Goal: Information Seeking & Learning: Learn about a topic

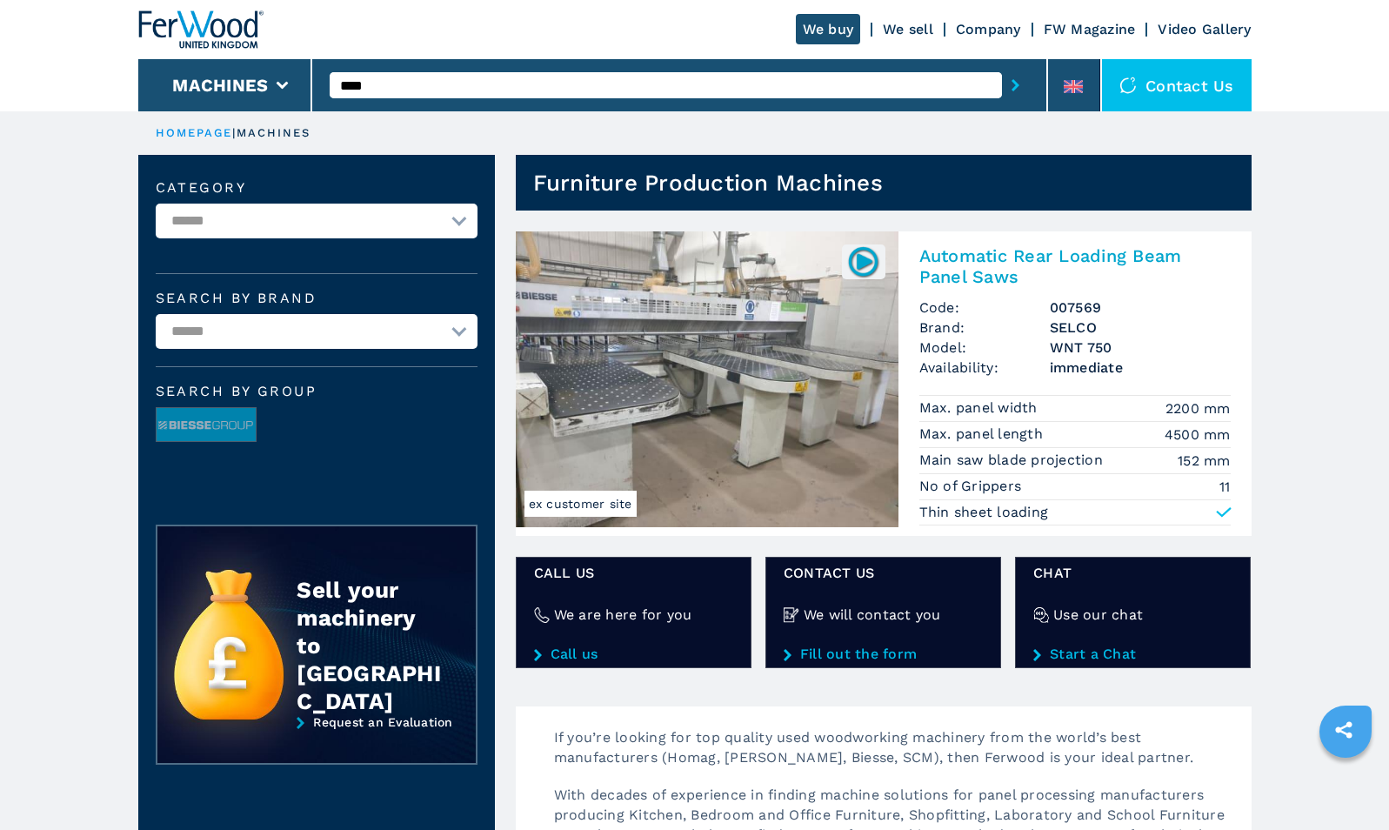
click at [859, 259] on img at bounding box center [863, 261] width 34 height 34
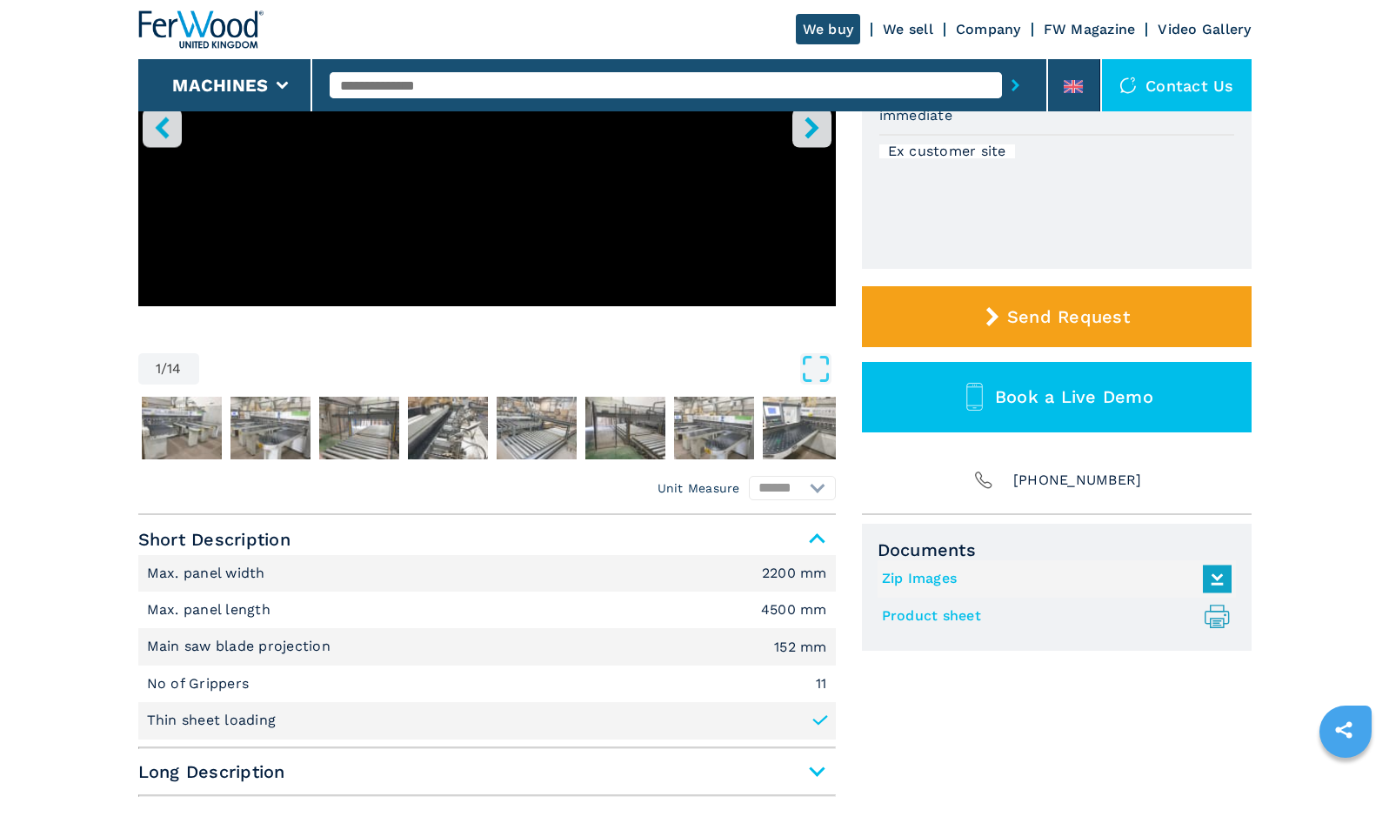
scroll to position [358, 0]
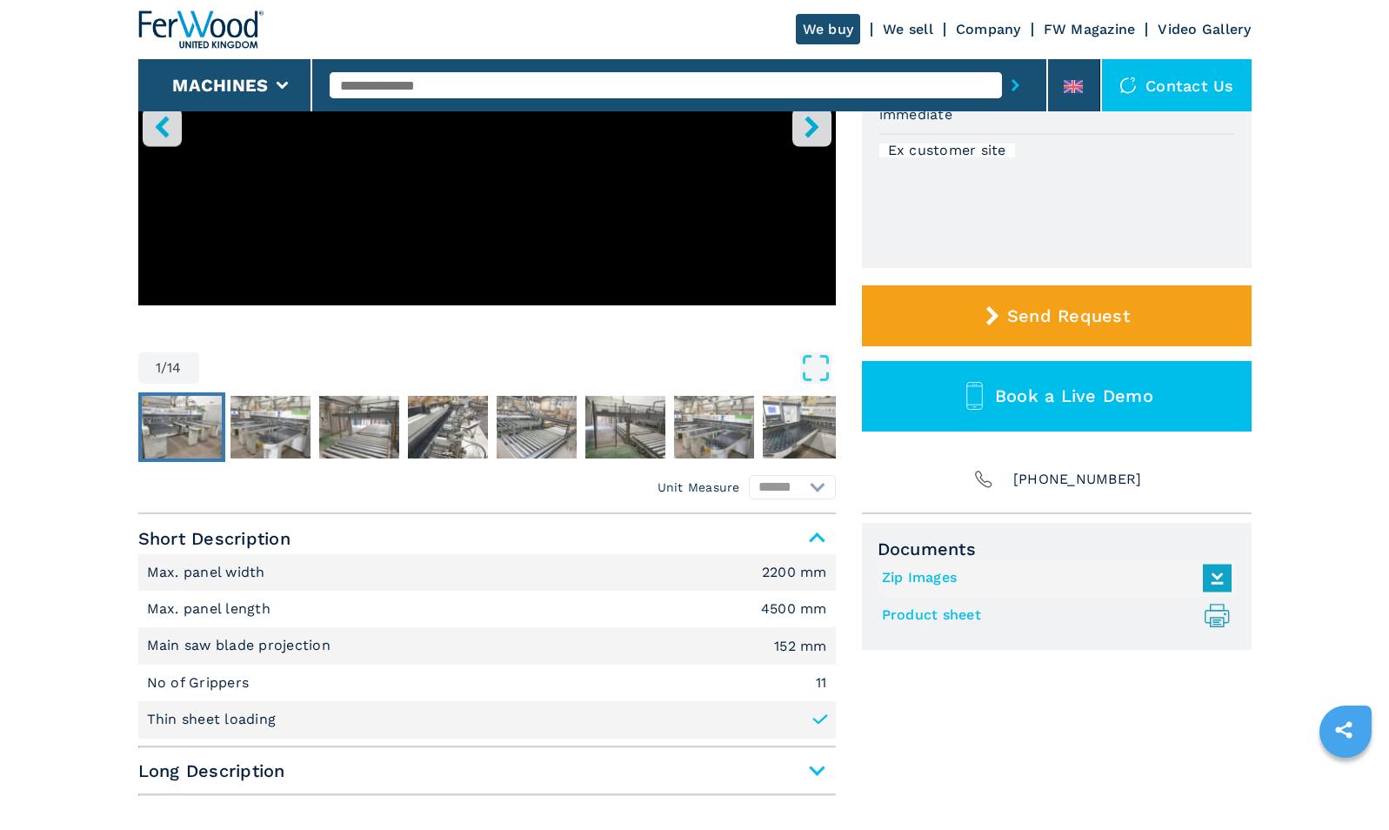
click at [199, 397] on img "Go to Slide 2" at bounding box center [182, 427] width 80 height 63
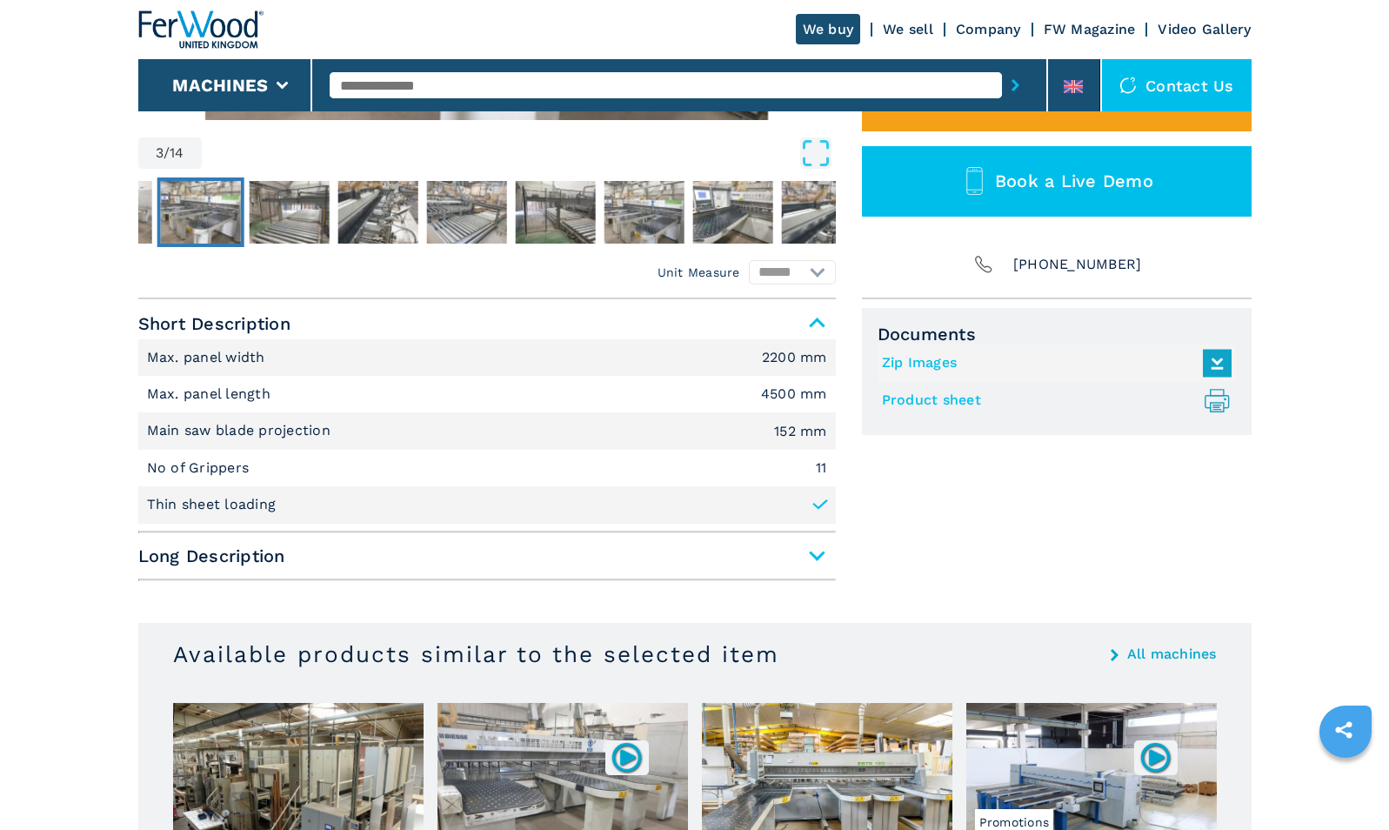
scroll to position [576, 0]
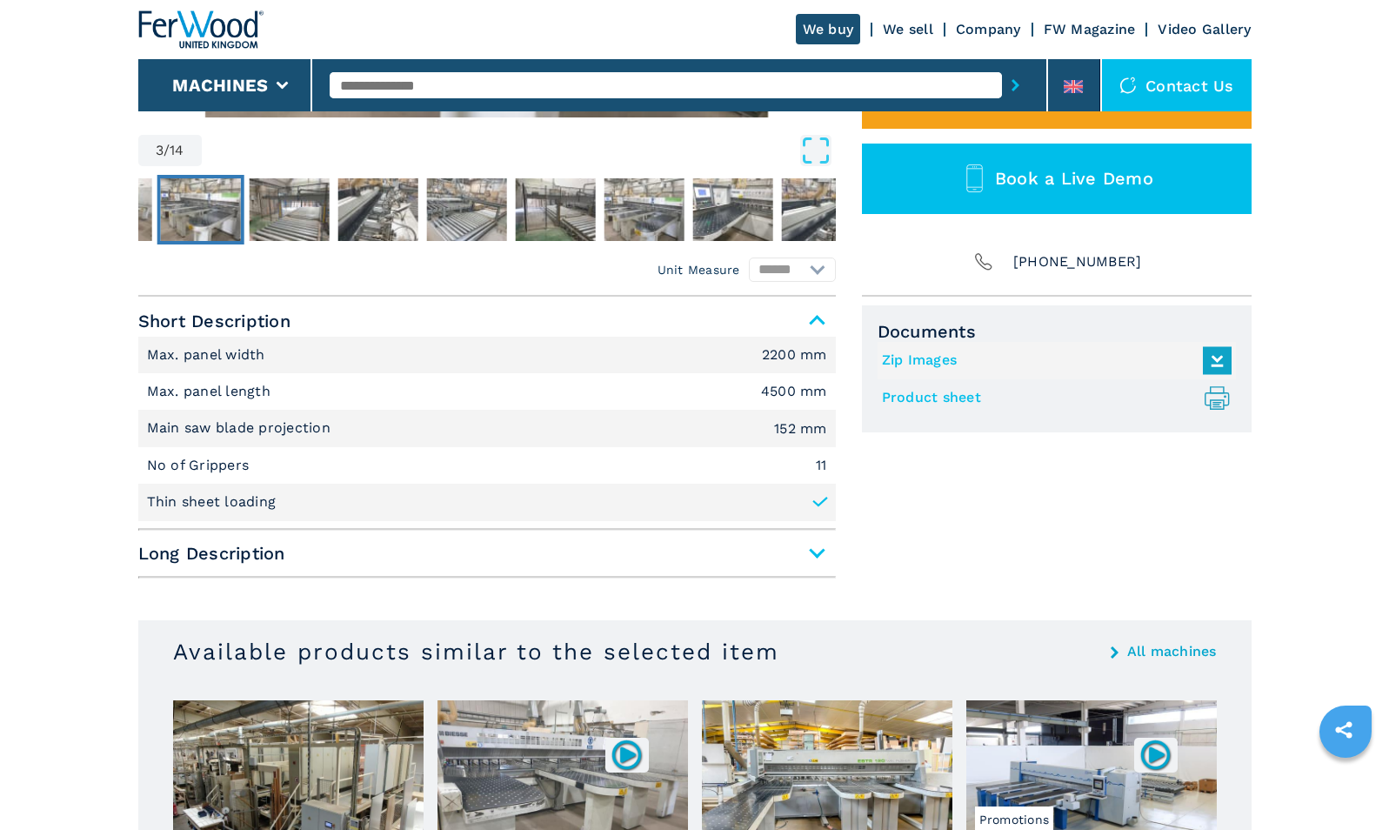
click at [164, 564] on span "Long Description" at bounding box center [487, 553] width 698 height 31
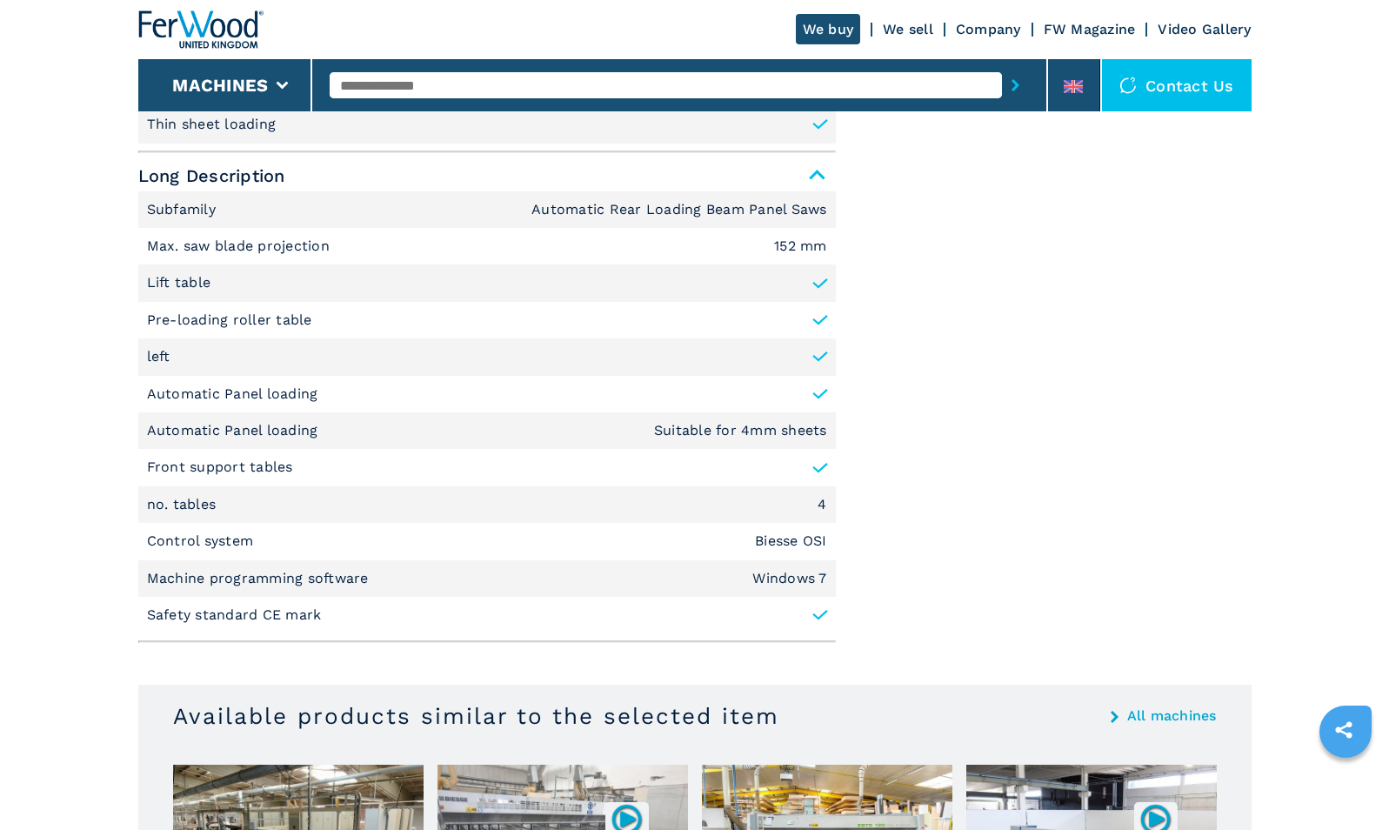
click at [175, 612] on p "Safety standard CE mark" at bounding box center [234, 614] width 175 height 19
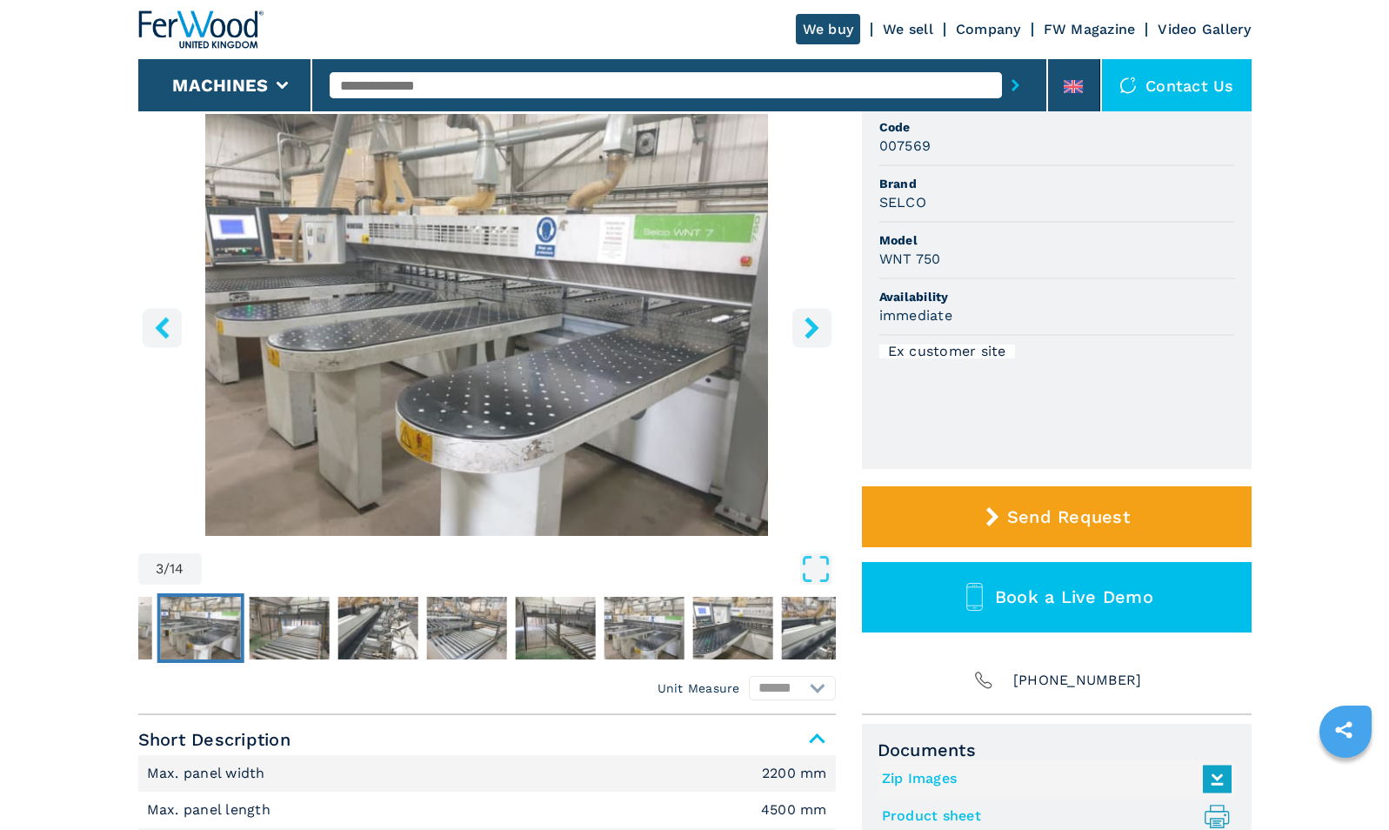
scroll to position [0, 0]
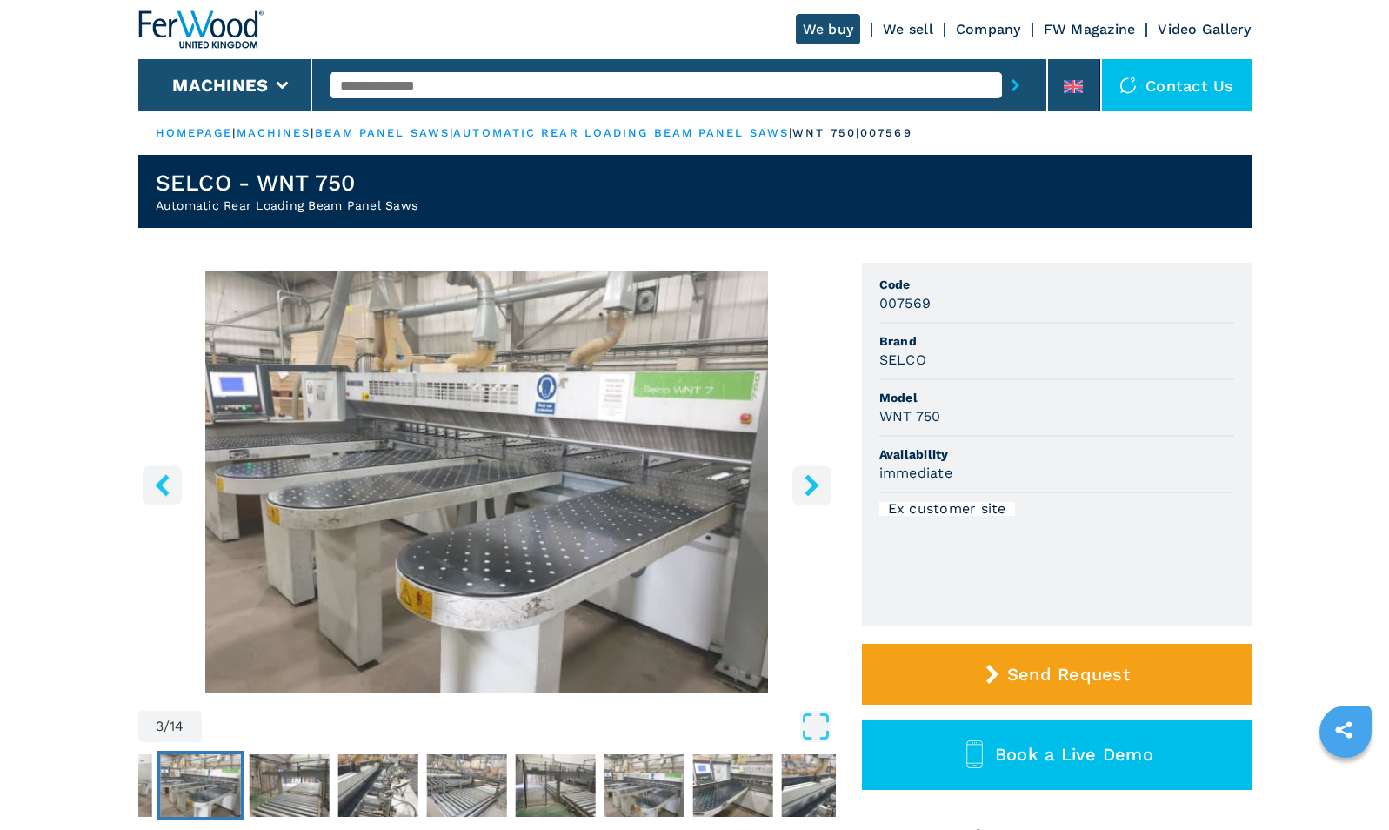
click at [449, 778] on img "Go to Slide 6" at bounding box center [466, 785] width 80 height 63
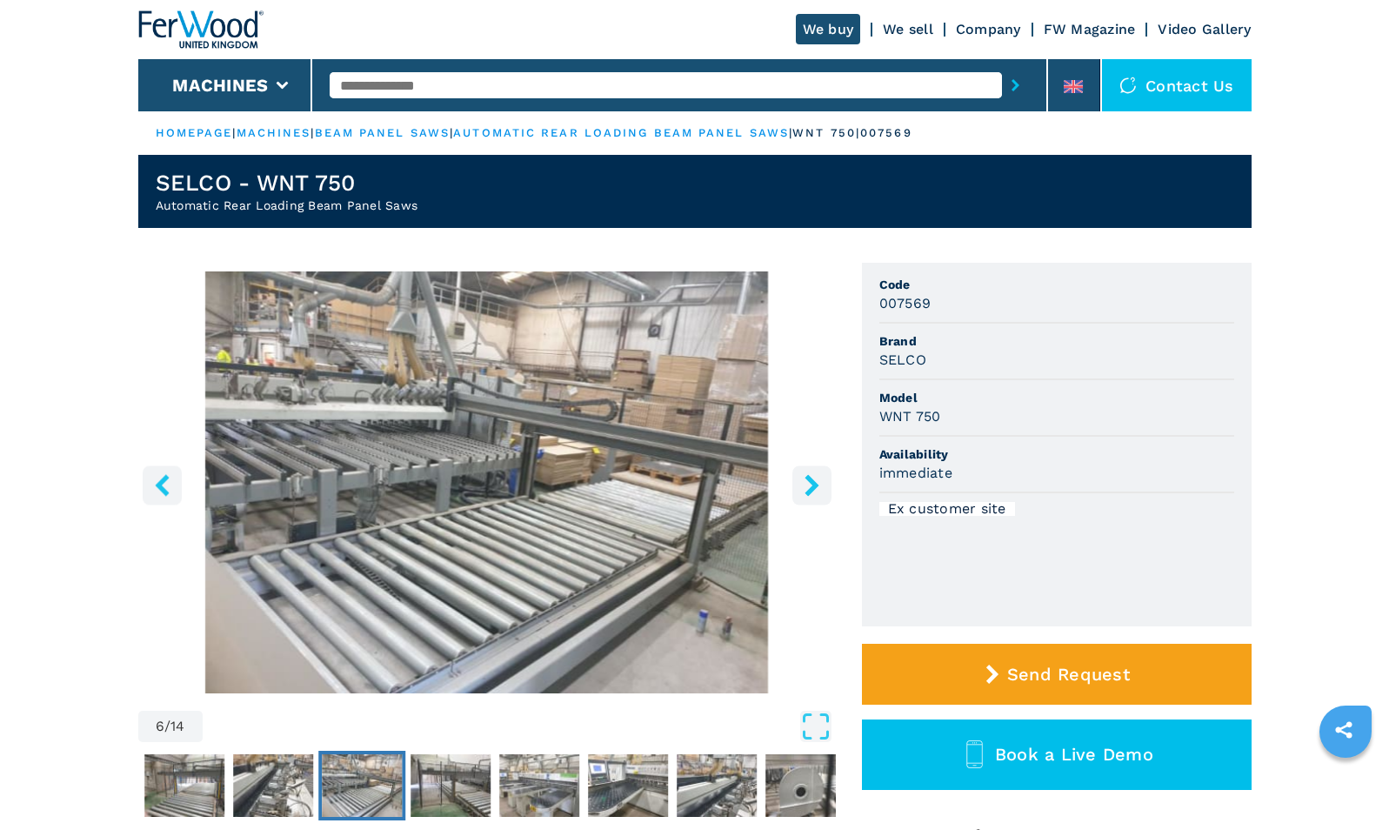
click at [512, 452] on img "Go to Slide 6" at bounding box center [487, 482] width 698 height 422
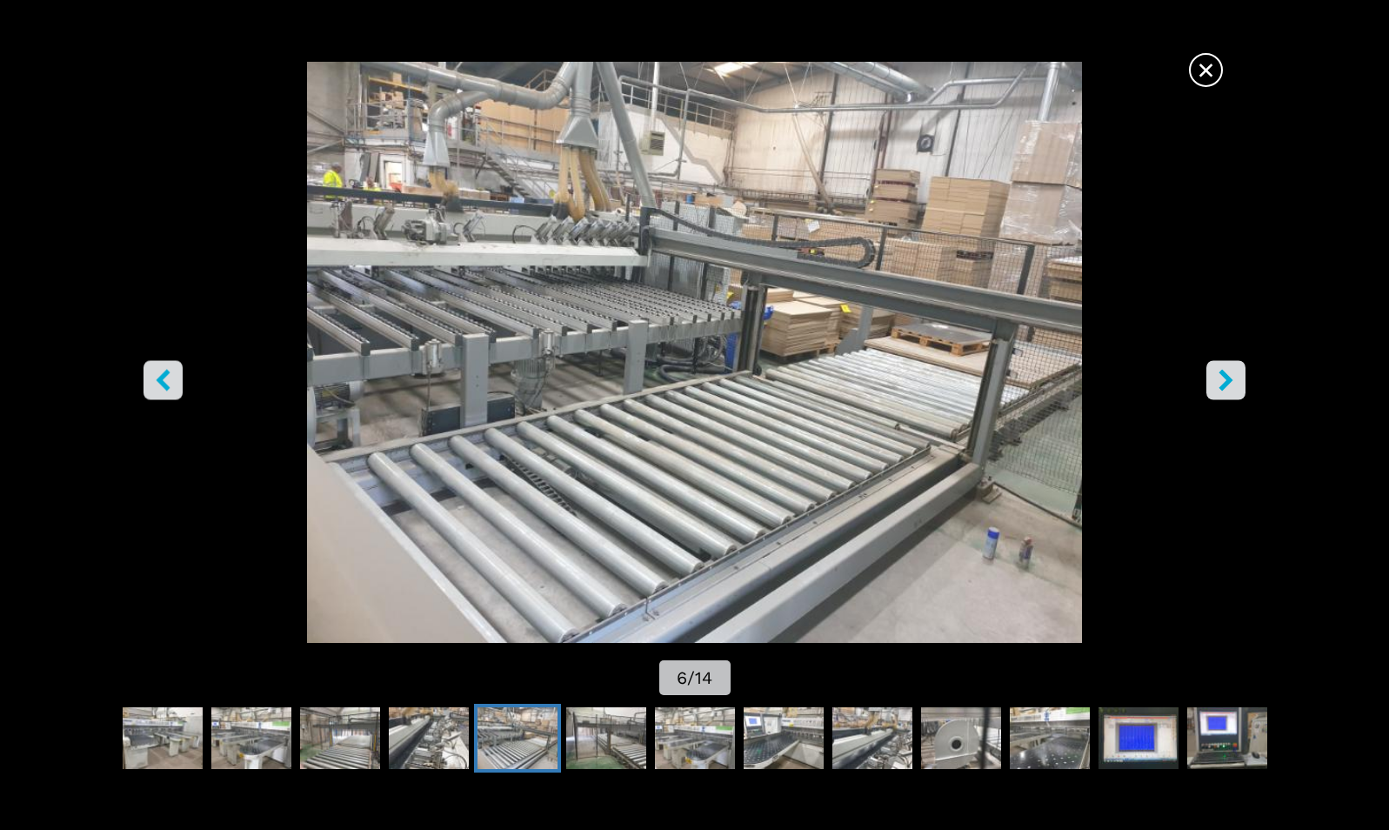
click at [1200, 76] on span "×" at bounding box center [1206, 66] width 30 height 30
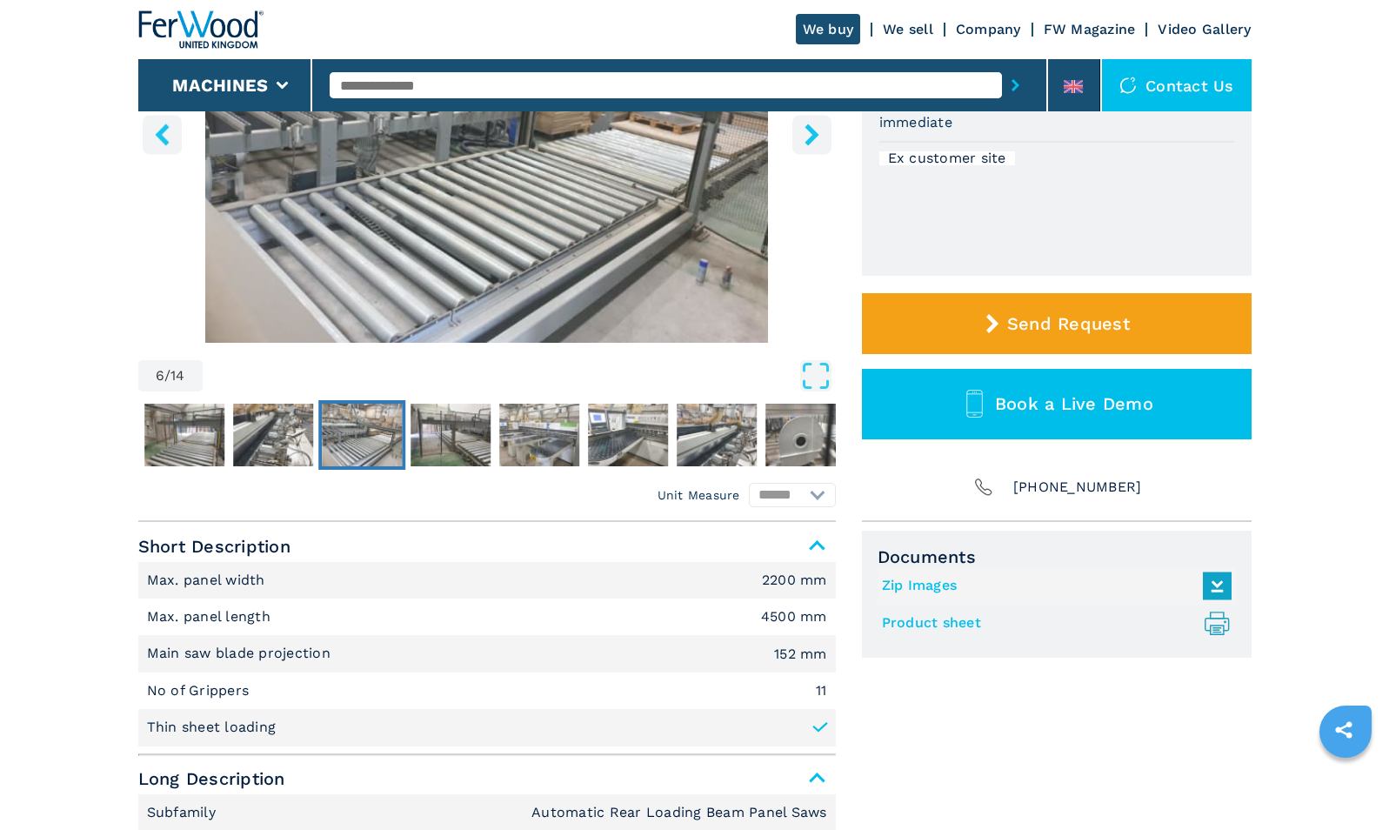
scroll to position [353, 0]
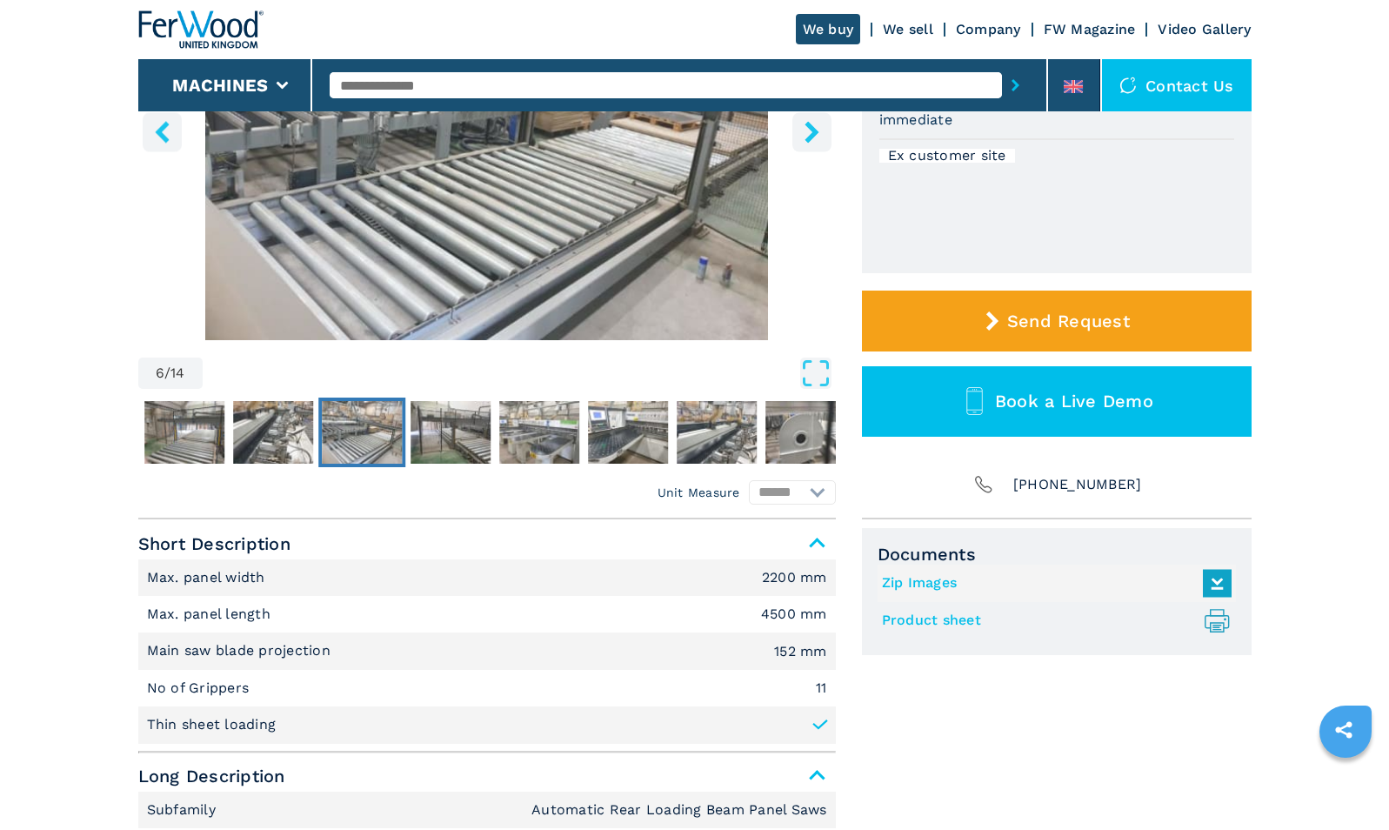
click at [963, 615] on link "Product sheet .prefix__st0{stroke-linecap:round;stroke-linejoin:round}.prefix__…" at bounding box center [1052, 620] width 341 height 29
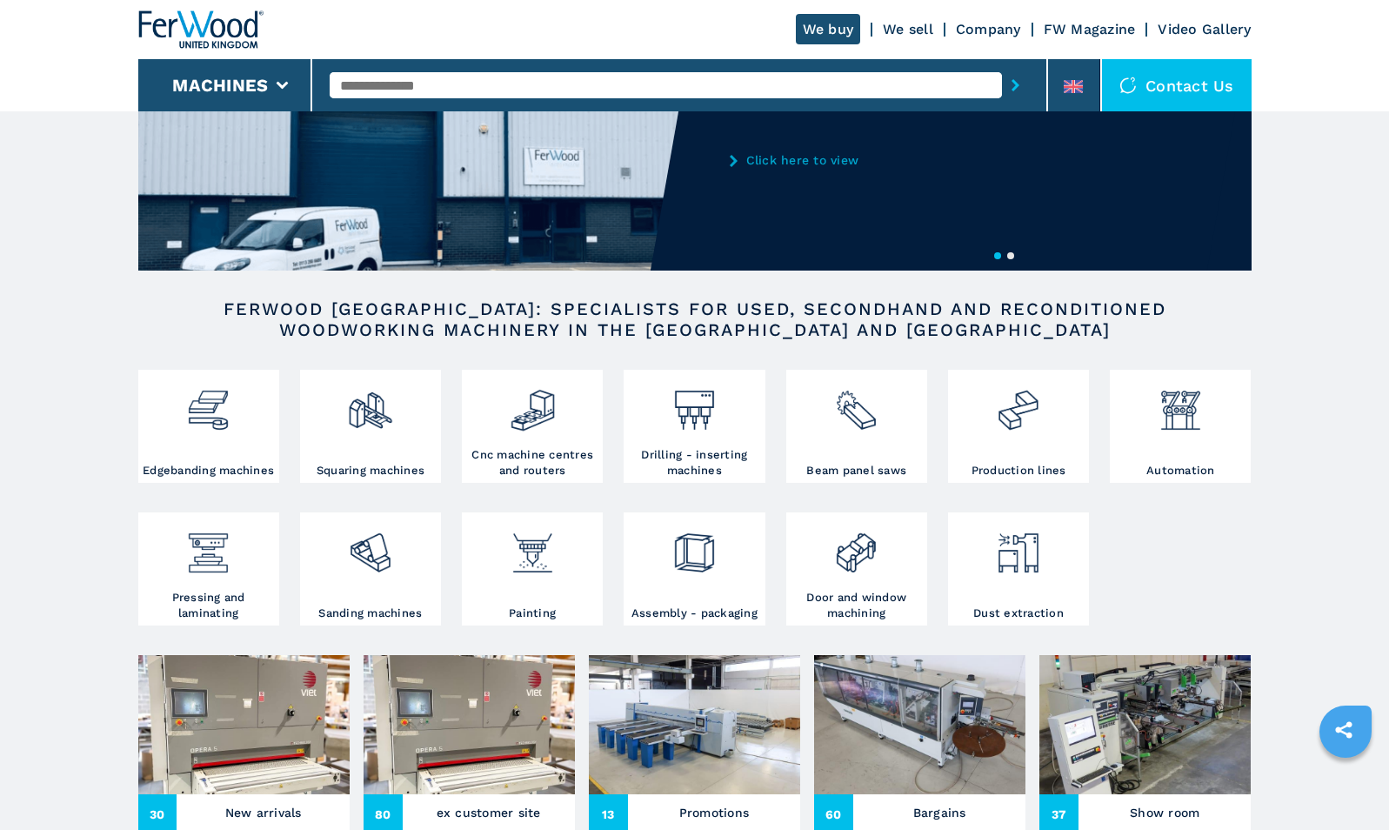
scroll to position [122, 0]
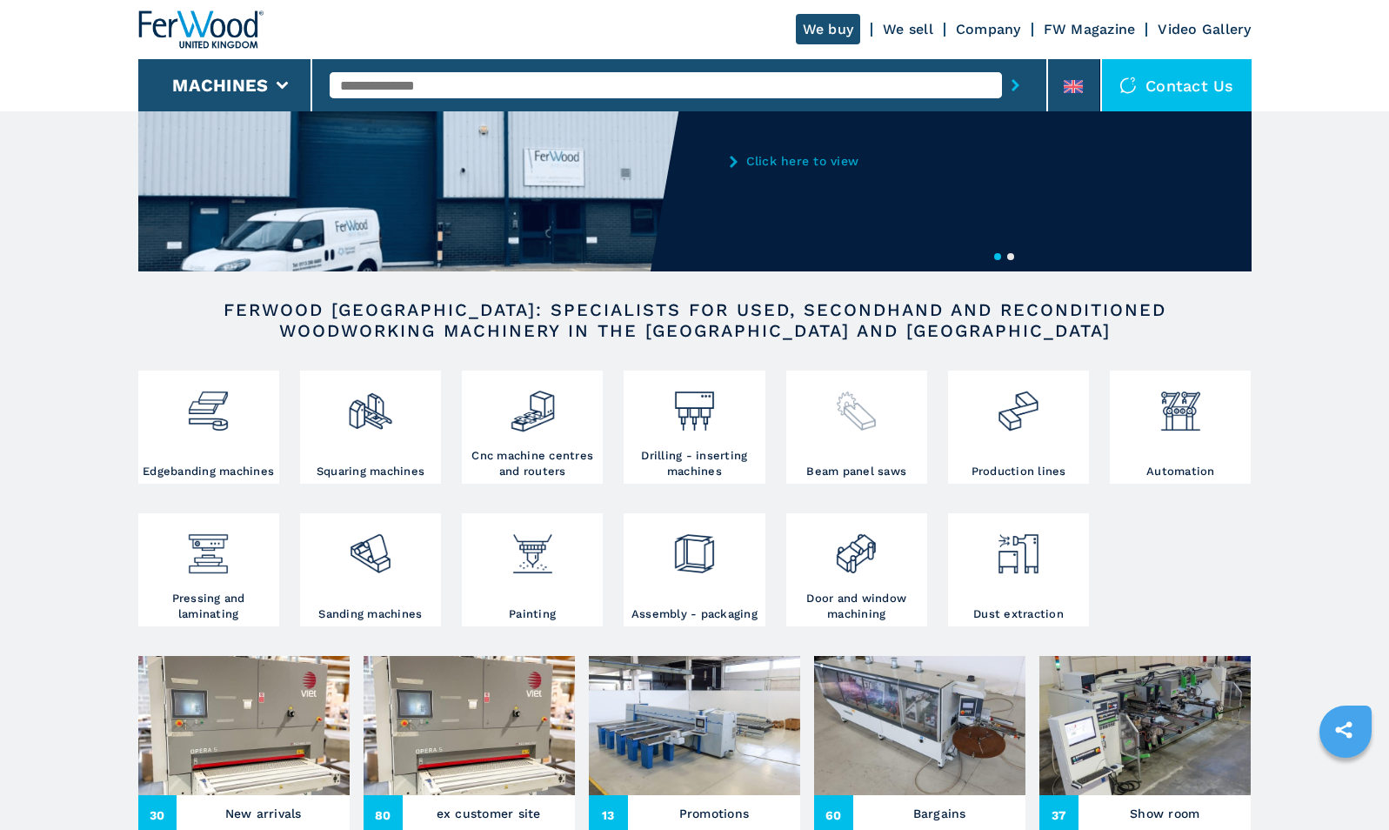
click at [871, 421] on img at bounding box center [856, 404] width 46 height 59
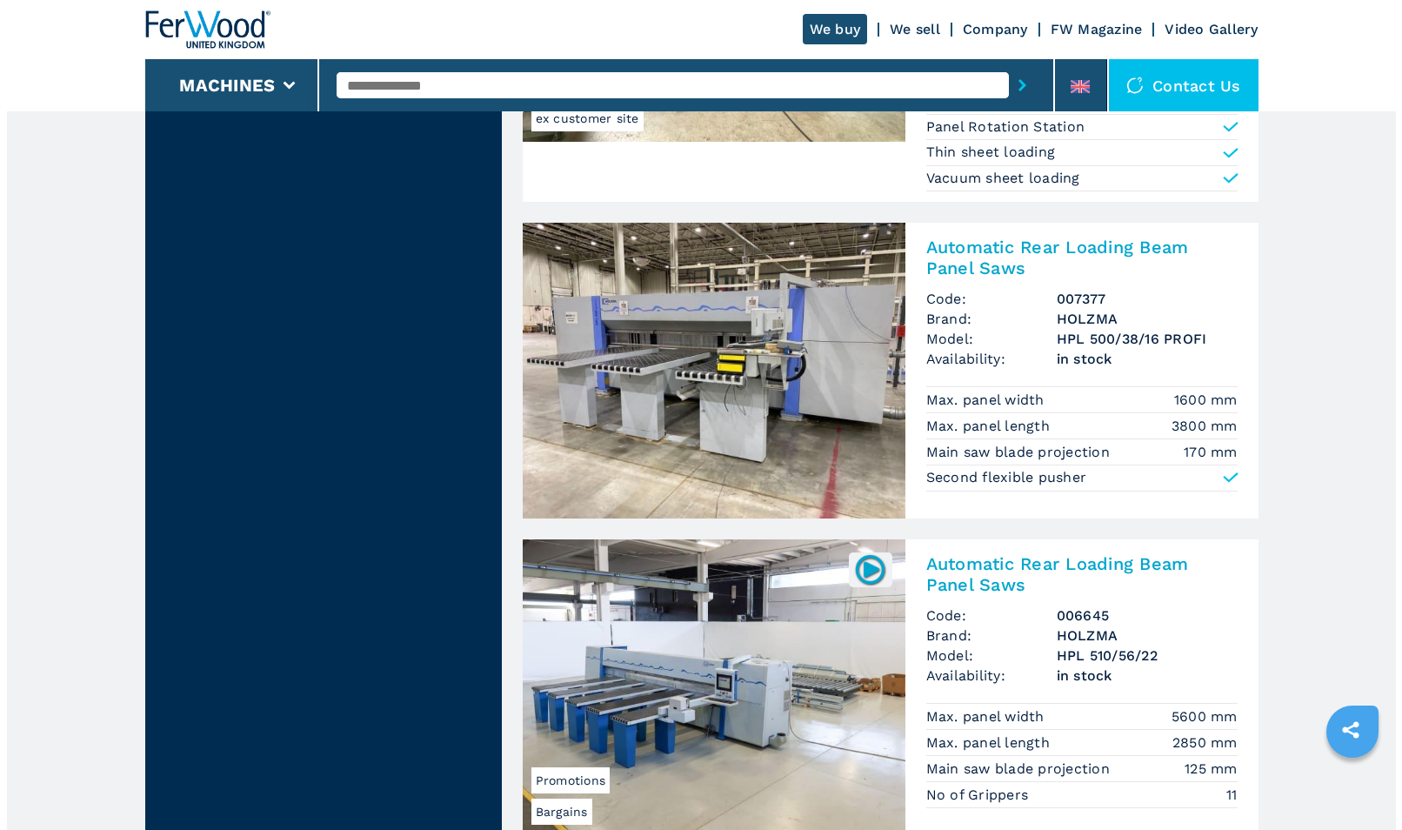
scroll to position [1788, 0]
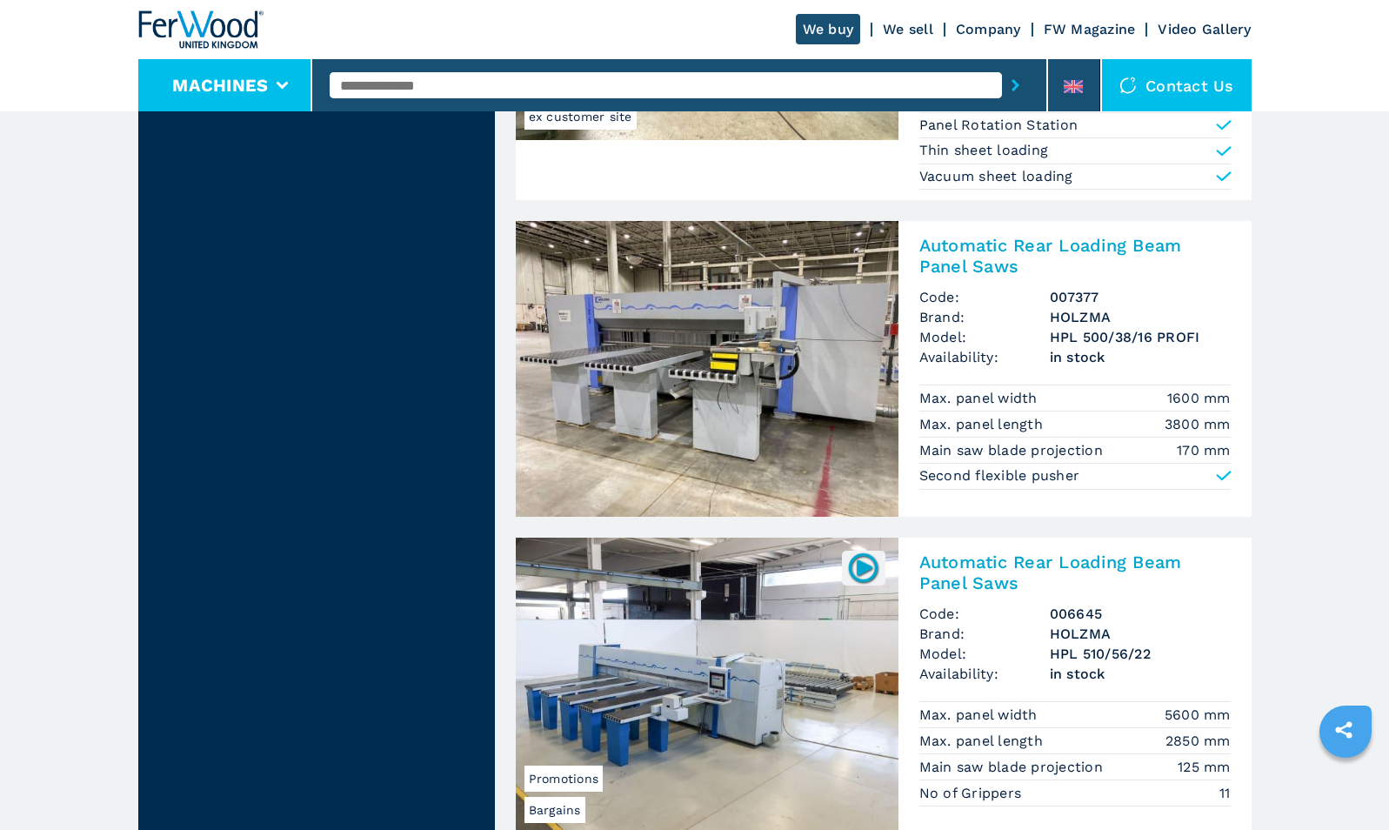
click at [278, 77] on li "Machines" at bounding box center [225, 85] width 175 height 52
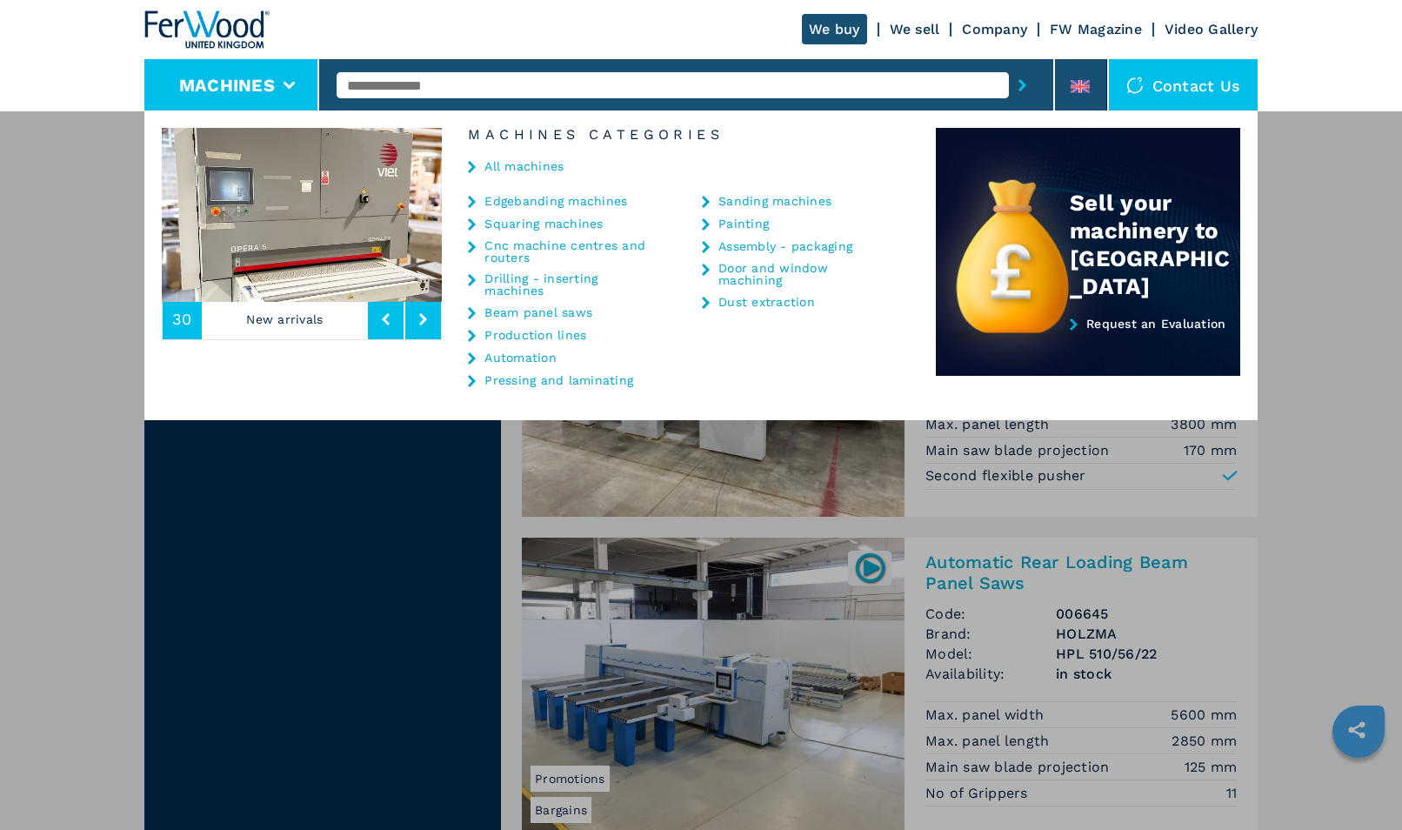
click at [534, 273] on link "Drilling - inserting machines" at bounding box center [572, 284] width 174 height 24
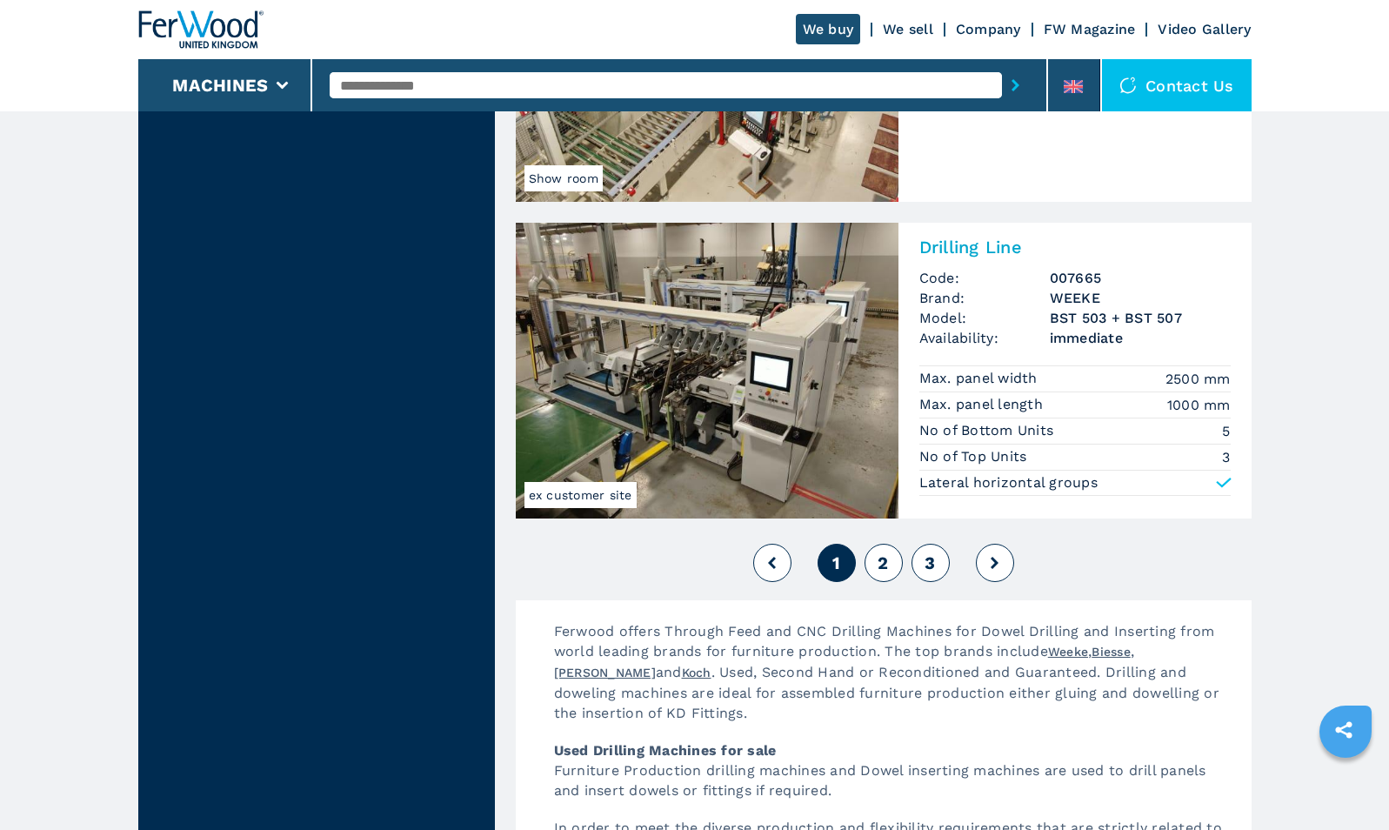
scroll to position [3842, 0]
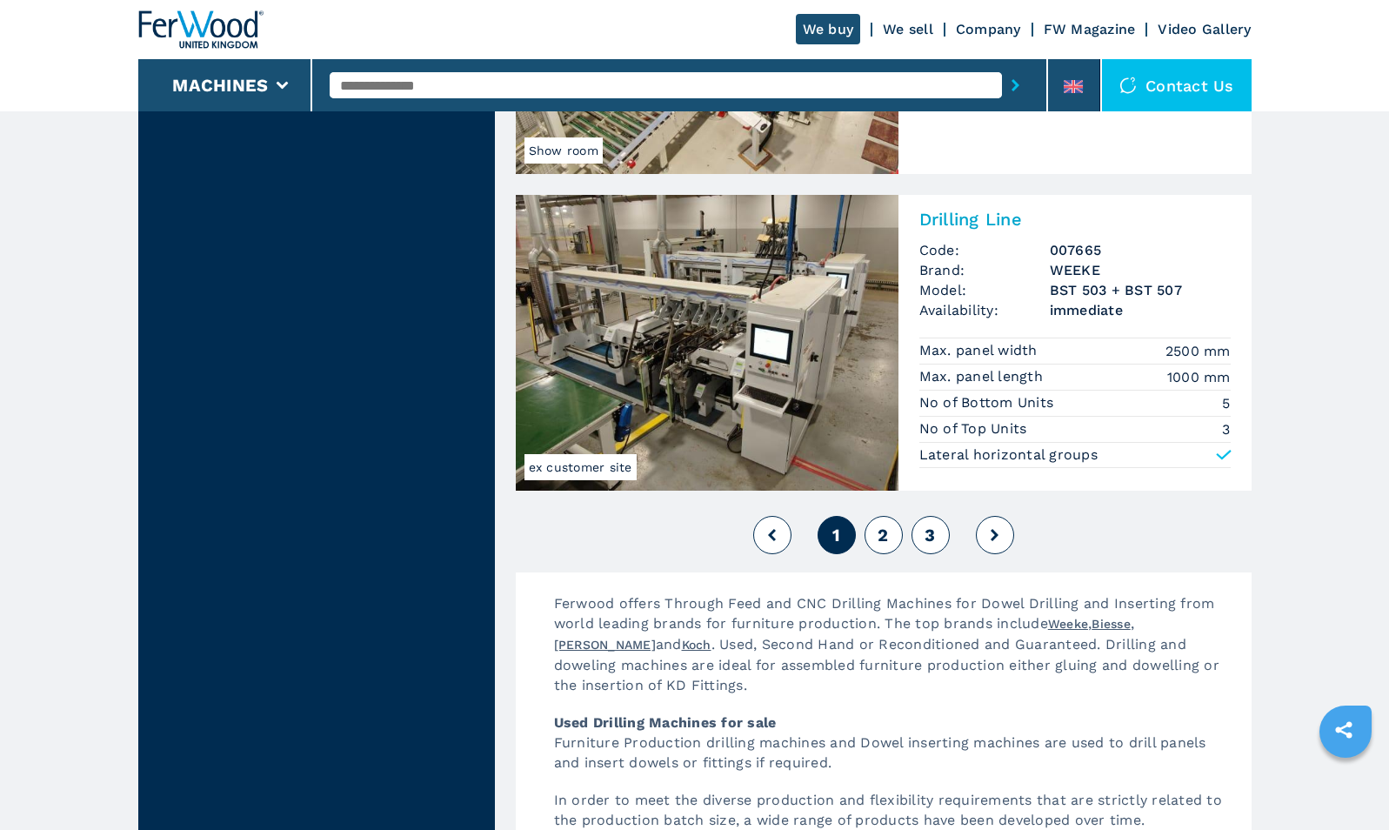
click at [999, 536] on button at bounding box center [995, 535] width 38 height 38
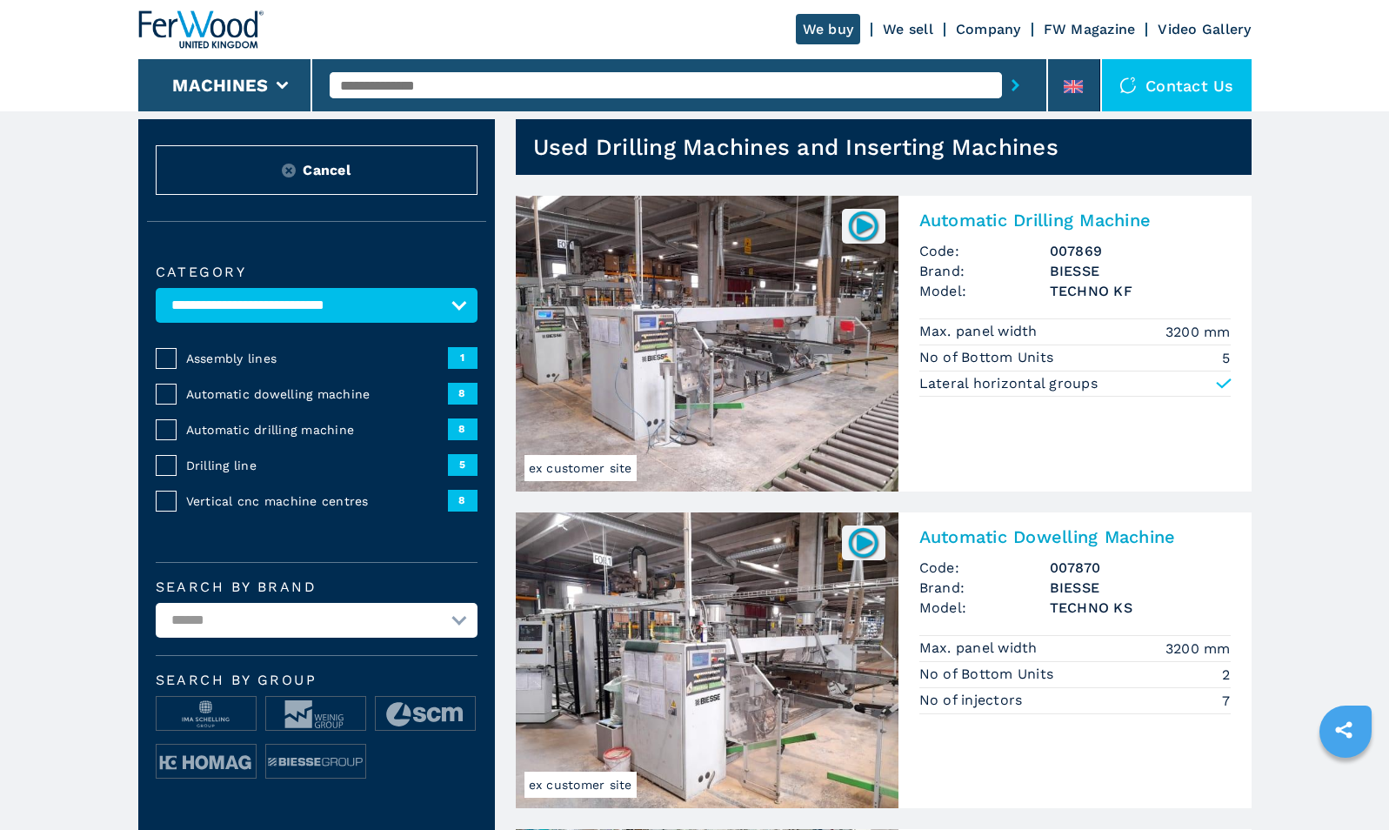
scroll to position [37, 0]
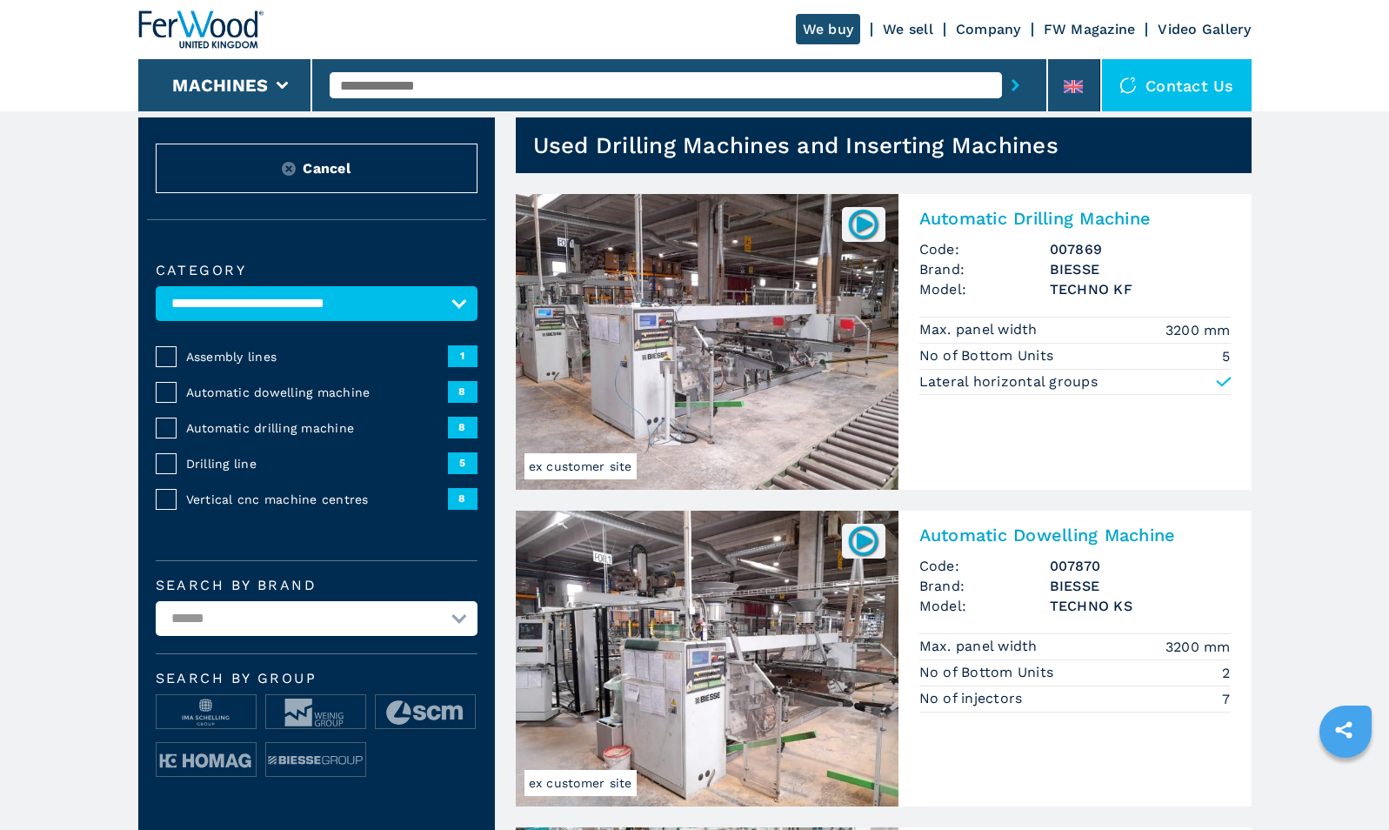
click at [864, 217] on img at bounding box center [863, 224] width 34 height 34
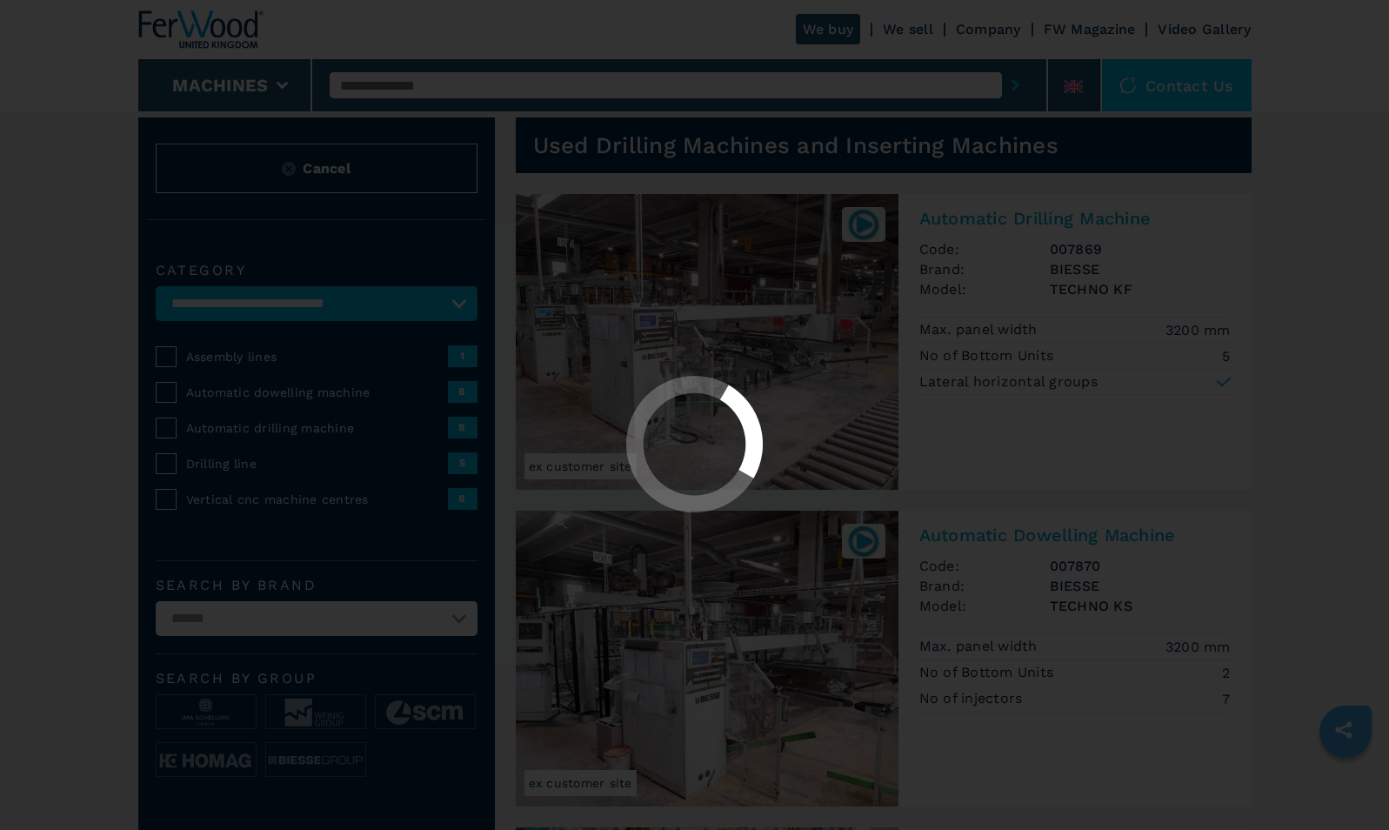
scroll to position [0, 0]
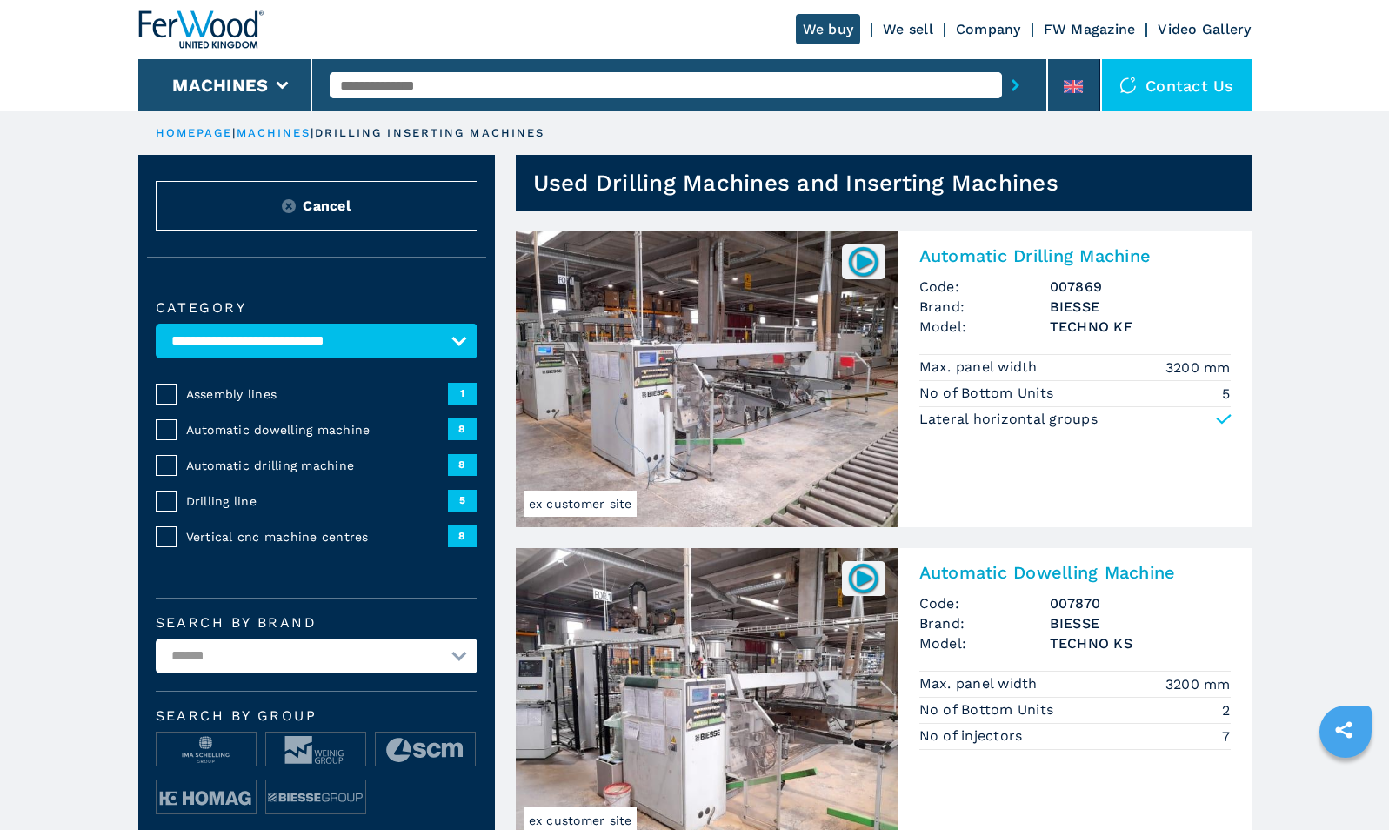
click at [861, 264] on img at bounding box center [863, 261] width 34 height 34
click at [872, 583] on img at bounding box center [863, 578] width 34 height 34
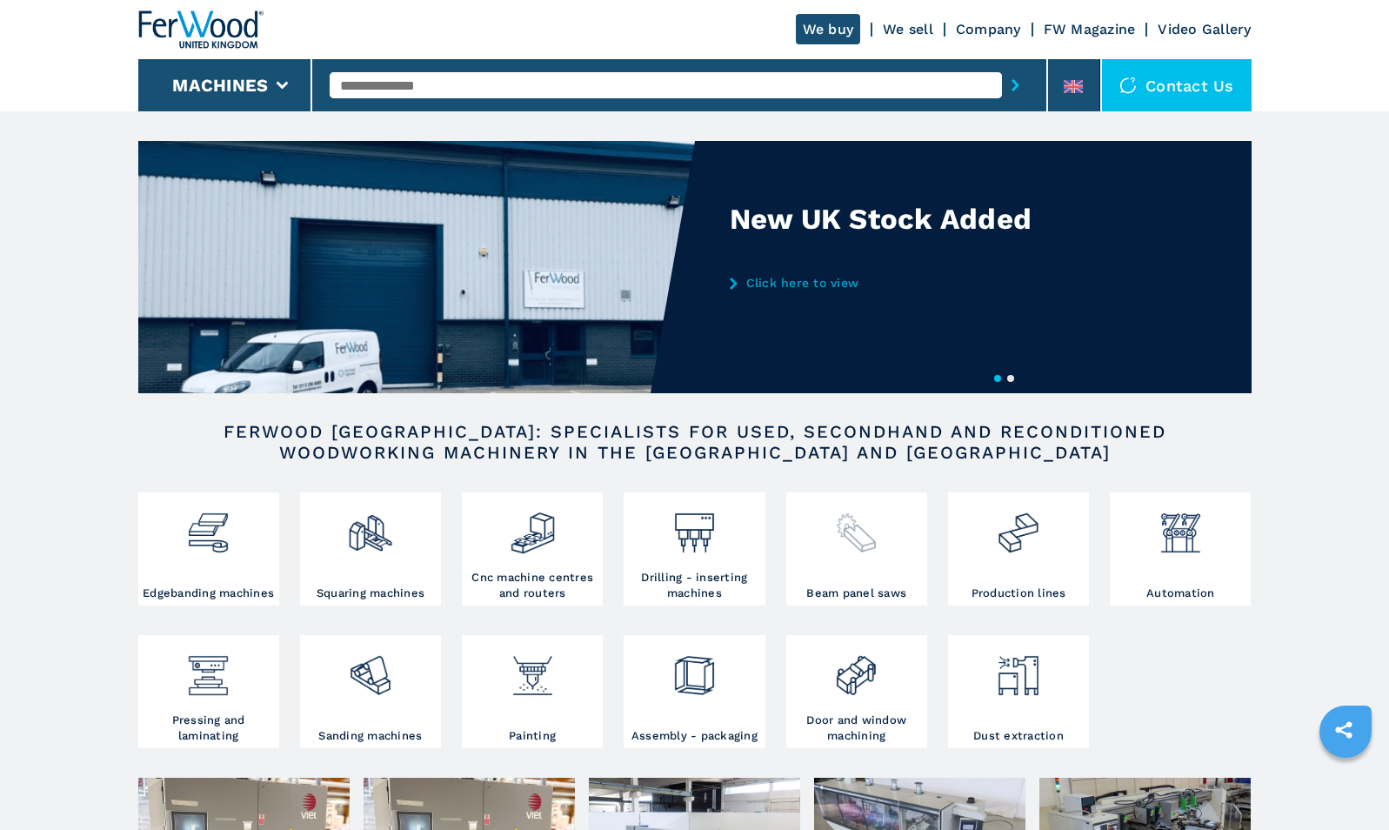
click at [863, 572] on div at bounding box center [857, 541] width 132 height 89
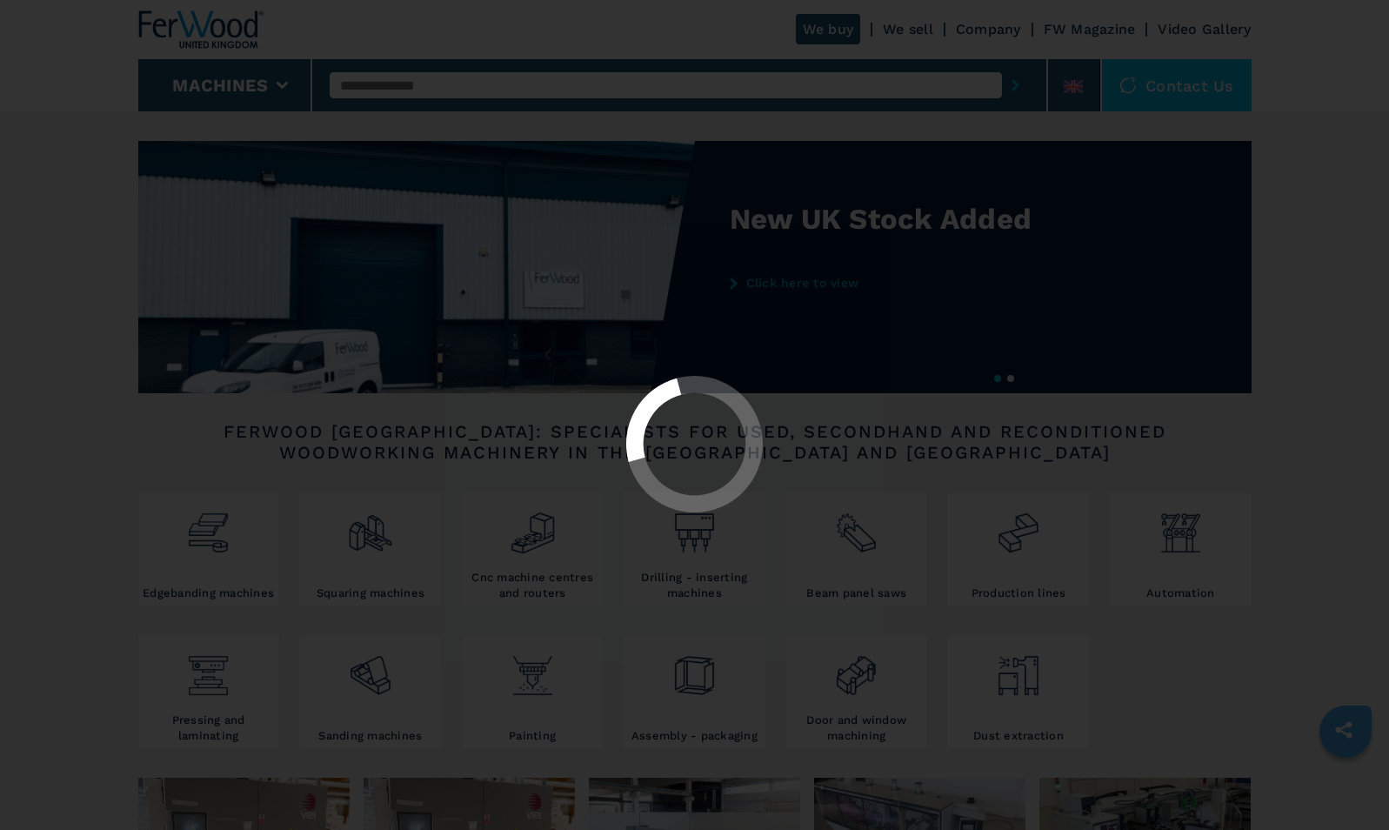
click at [863, 572] on div at bounding box center [694, 415] width 1389 height 830
select select "**********"
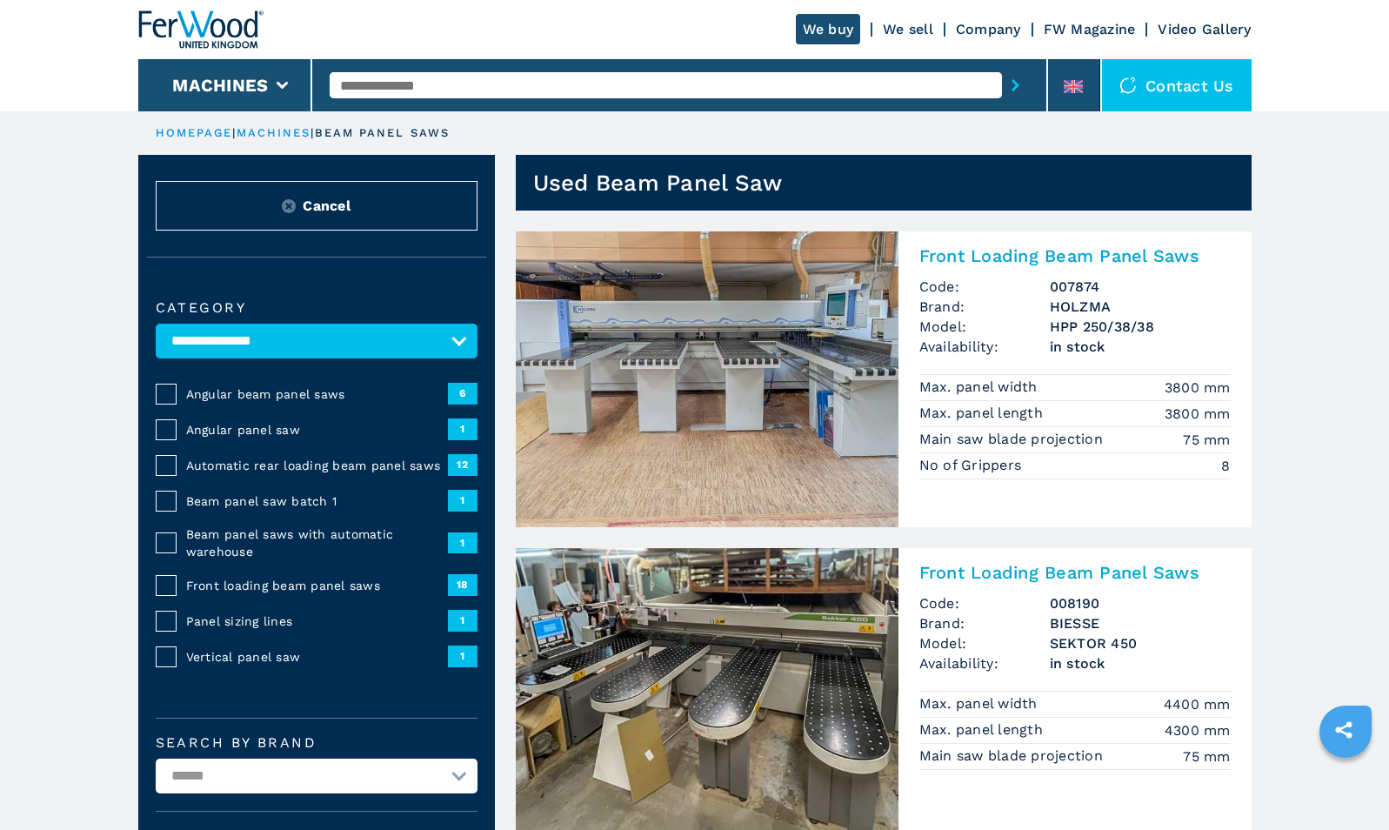
click at [786, 392] on img at bounding box center [707, 379] width 383 height 296
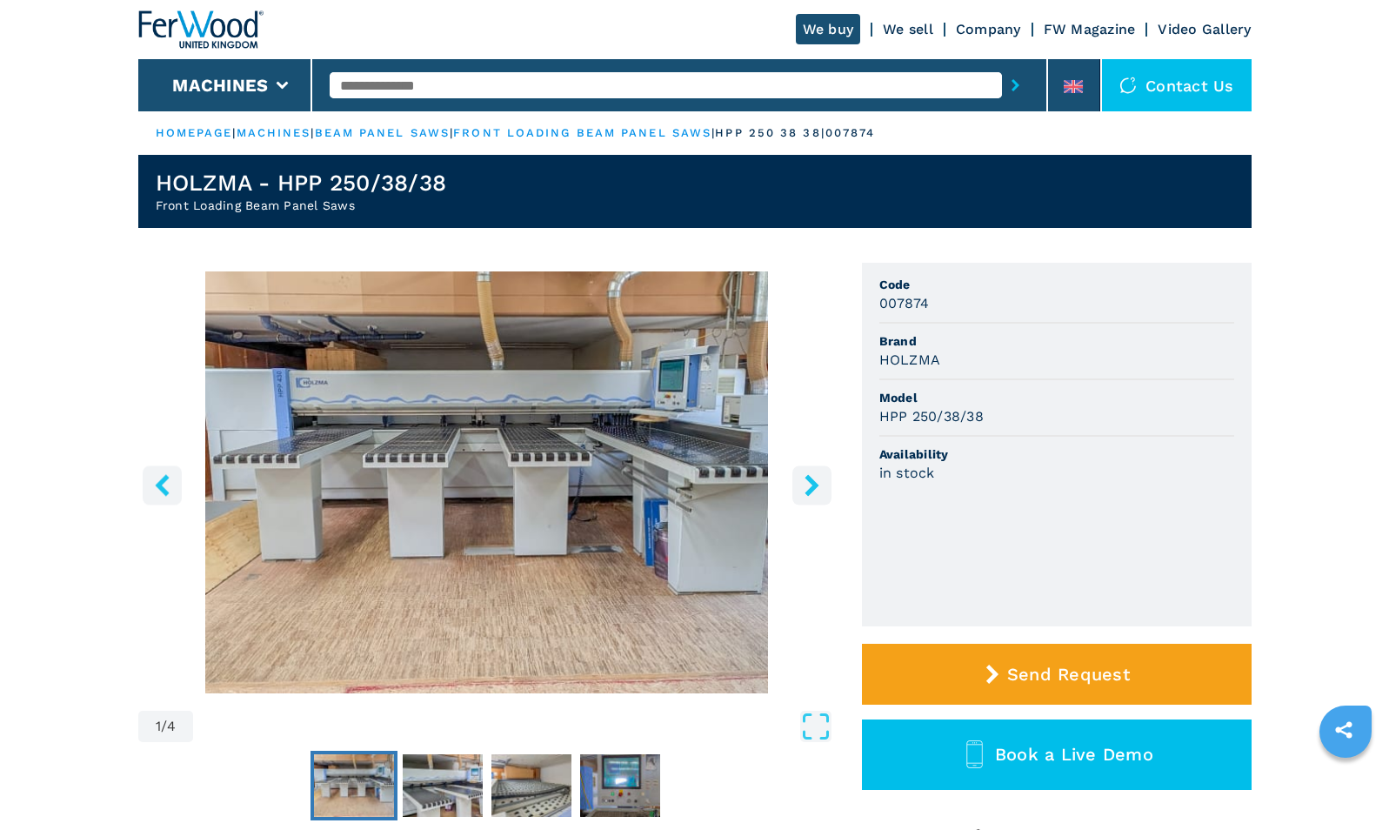
click at [445, 81] on input "text" at bounding box center [666, 85] width 672 height 26
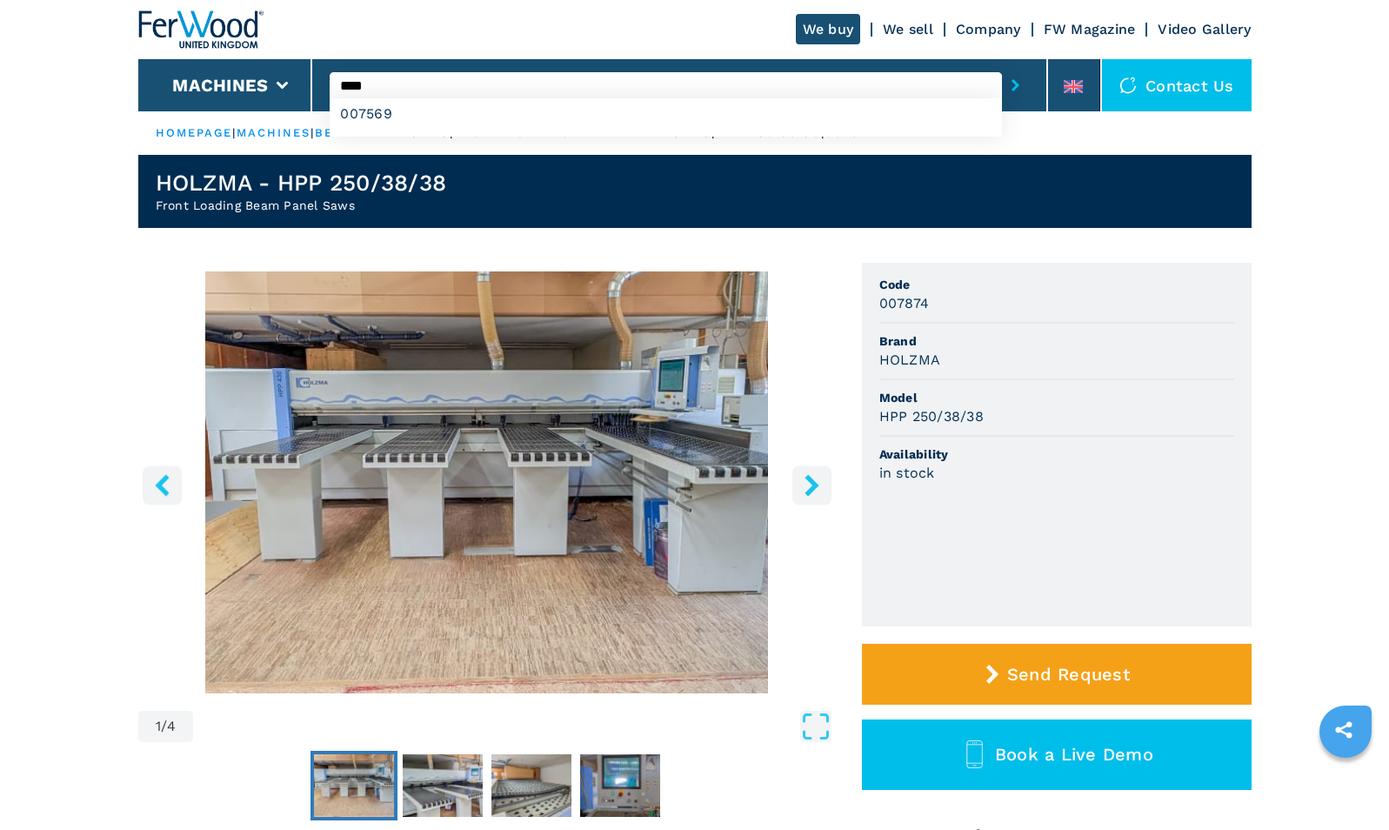
type input "****"
click at [1002, 65] on button "submit-button" at bounding box center [1015, 85] width 27 height 40
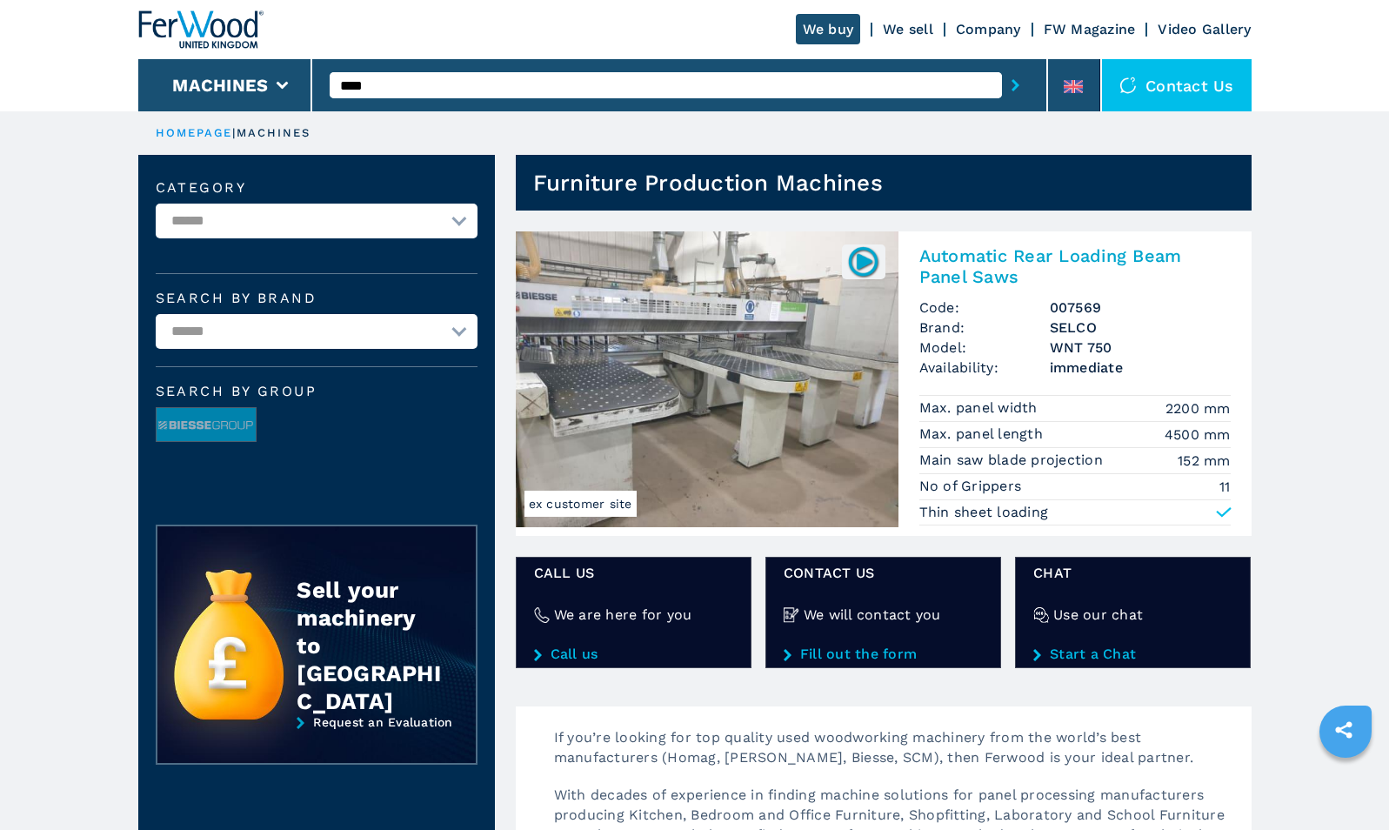
click at [1159, 441] on li "Max. panel length 4500 mm" at bounding box center [1074, 435] width 311 height 26
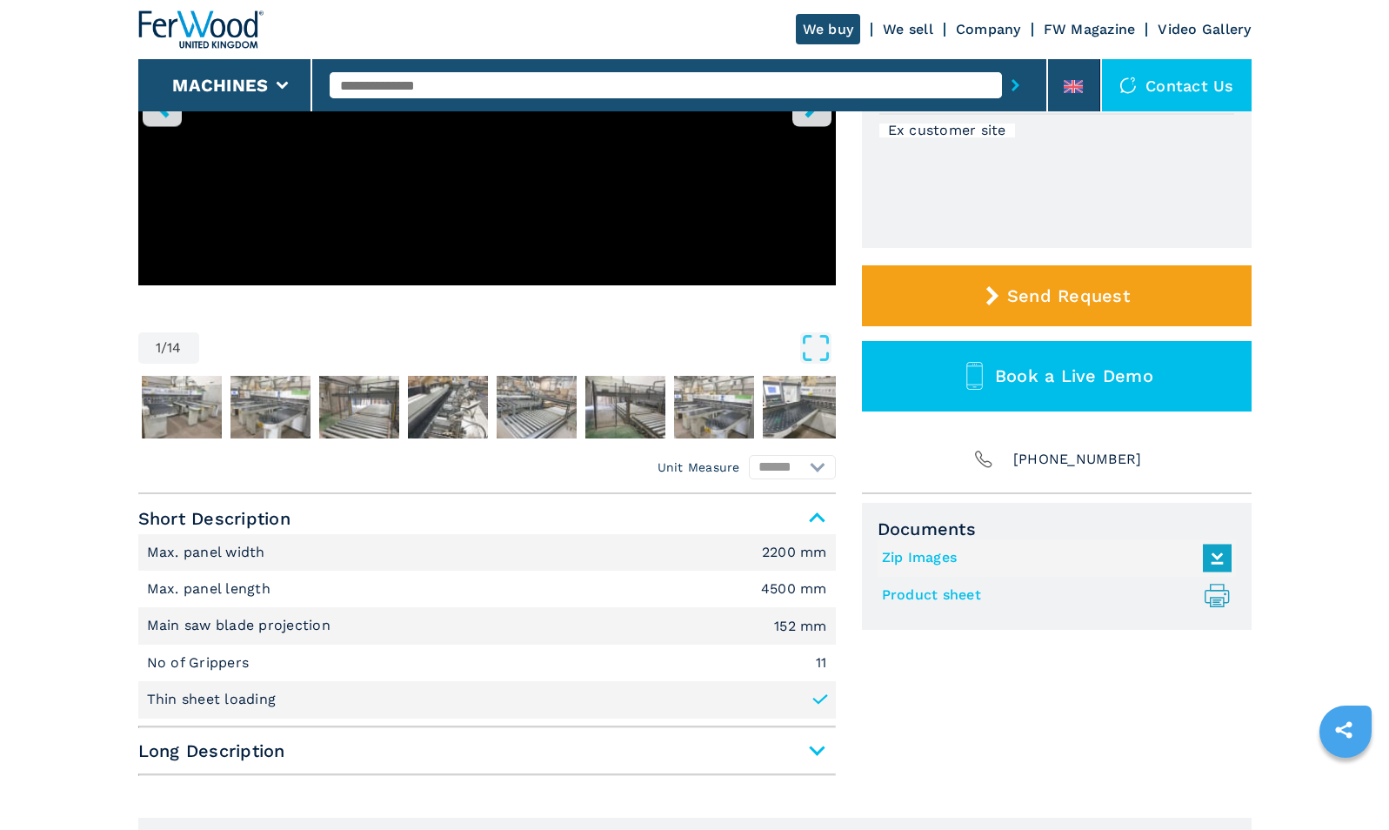
scroll to position [384, 0]
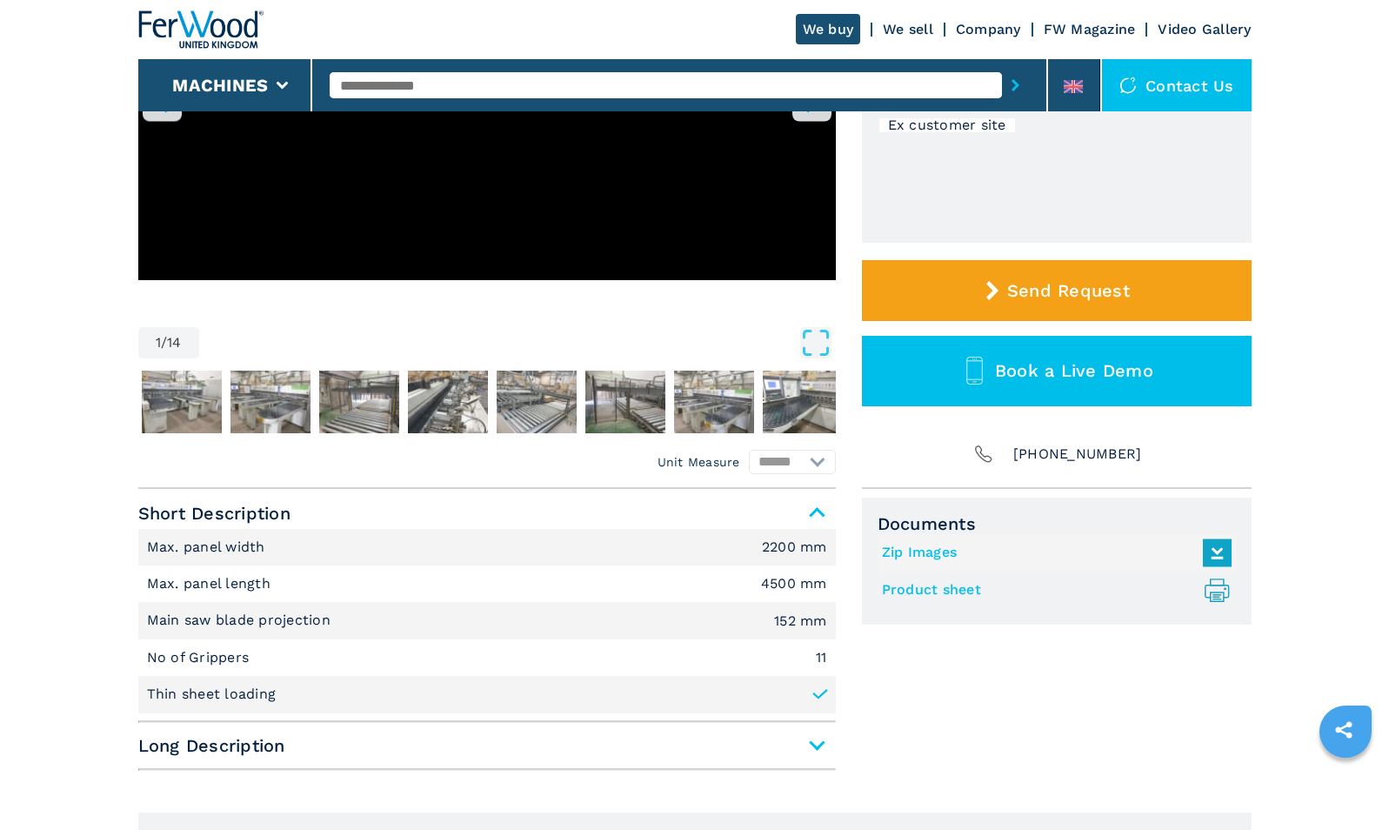
click at [757, 573] on li "Max. panel length 4500 mm" at bounding box center [487, 583] width 698 height 37
drag, startPoint x: 756, startPoint y: 584, endPoint x: 822, endPoint y: 592, distance: 66.6
click at [822, 592] on li "Max. panel length 4500 mm" at bounding box center [487, 583] width 698 height 37
click at [190, 399] on img "Go to Slide 2" at bounding box center [182, 402] width 80 height 63
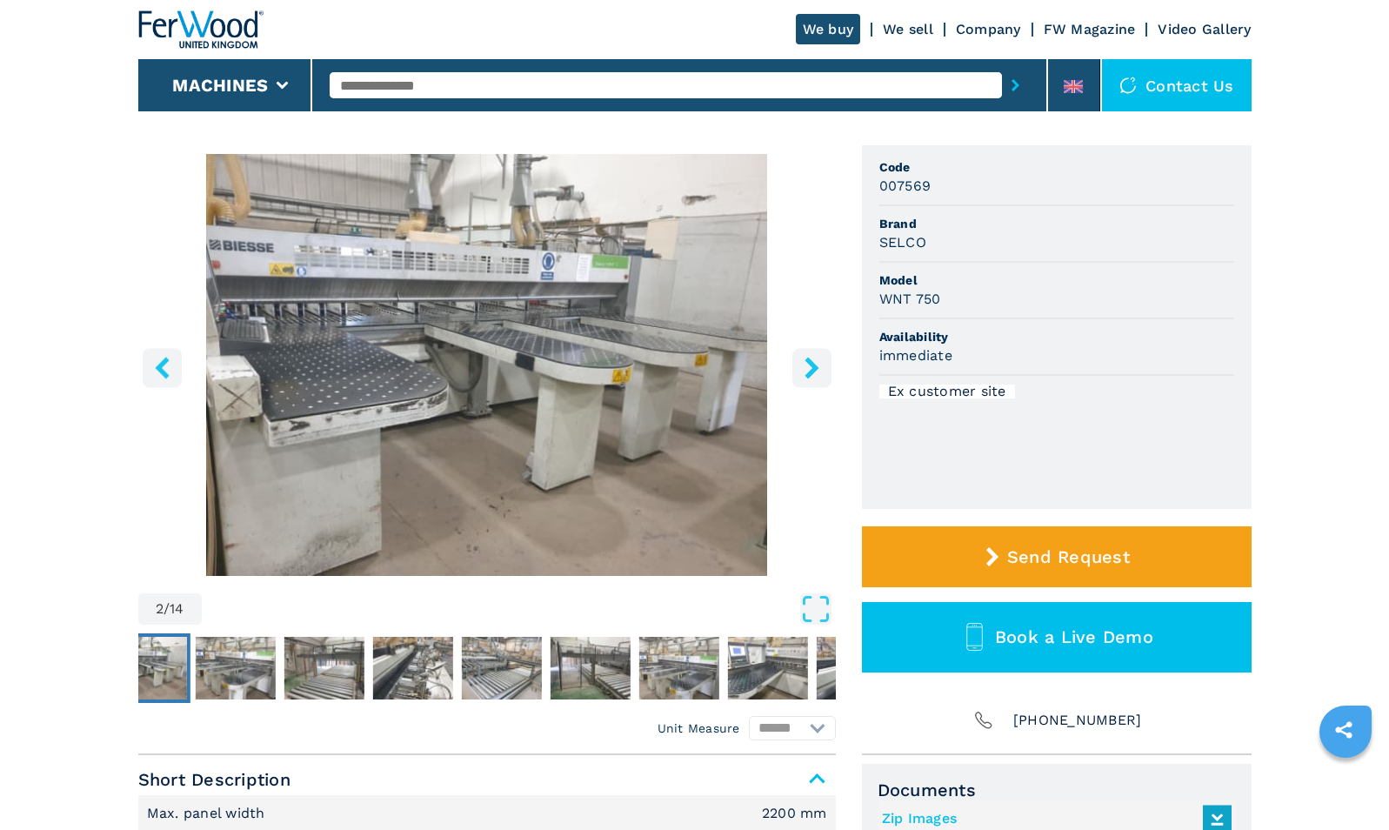
scroll to position [97, 0]
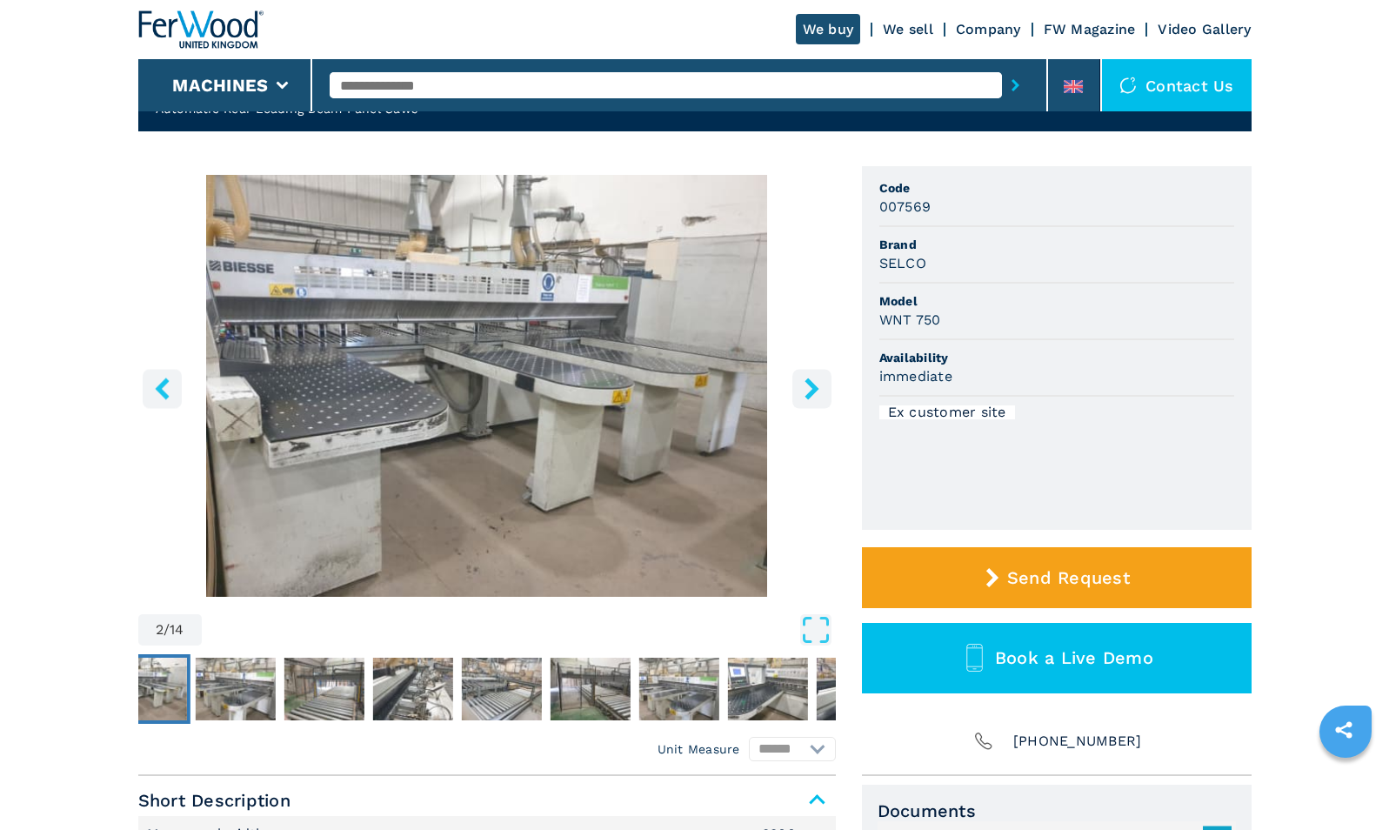
click at [434, 364] on img "Go to Slide 2" at bounding box center [487, 386] width 698 height 422
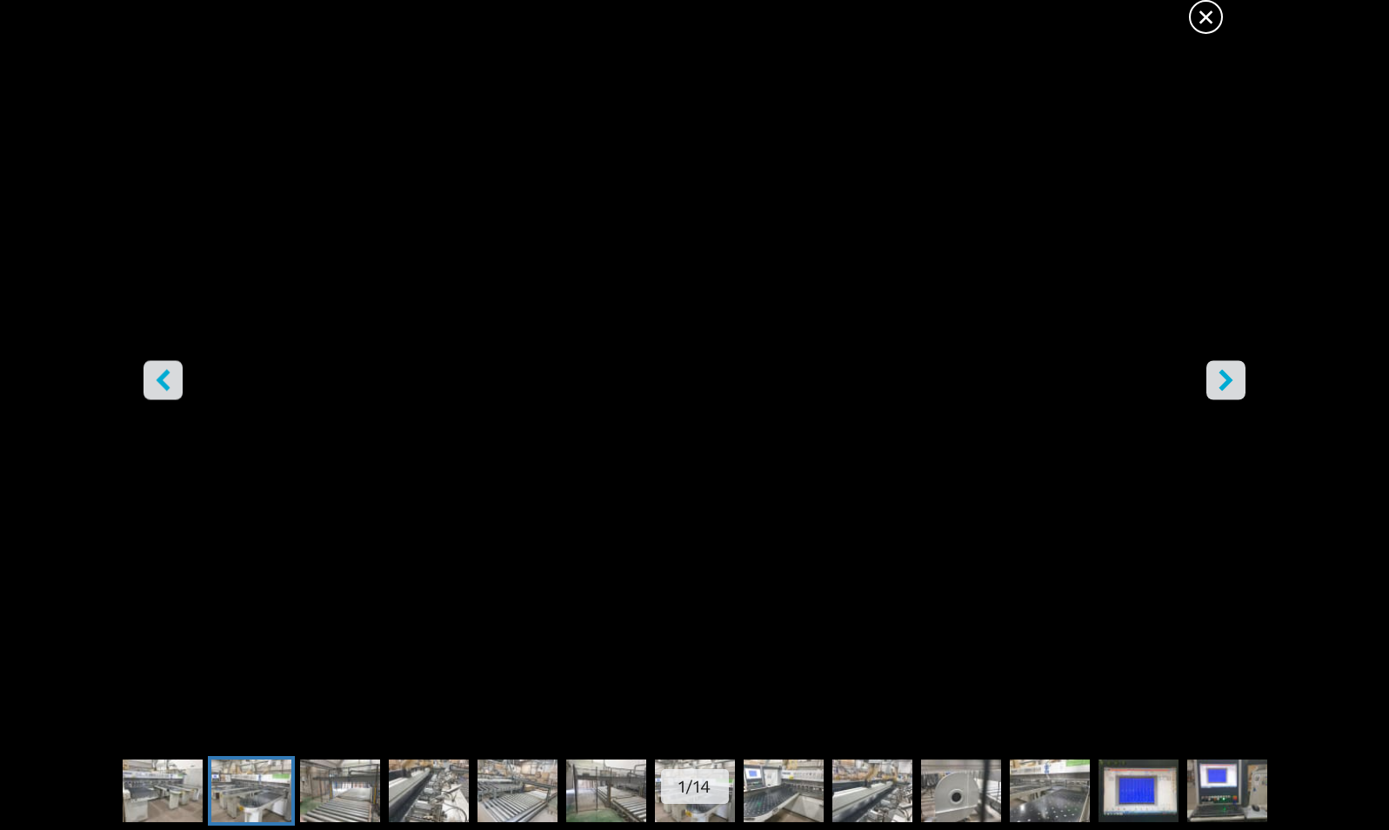
click at [250, 790] on img "Go to Slide 3" at bounding box center [251, 790] width 80 height 63
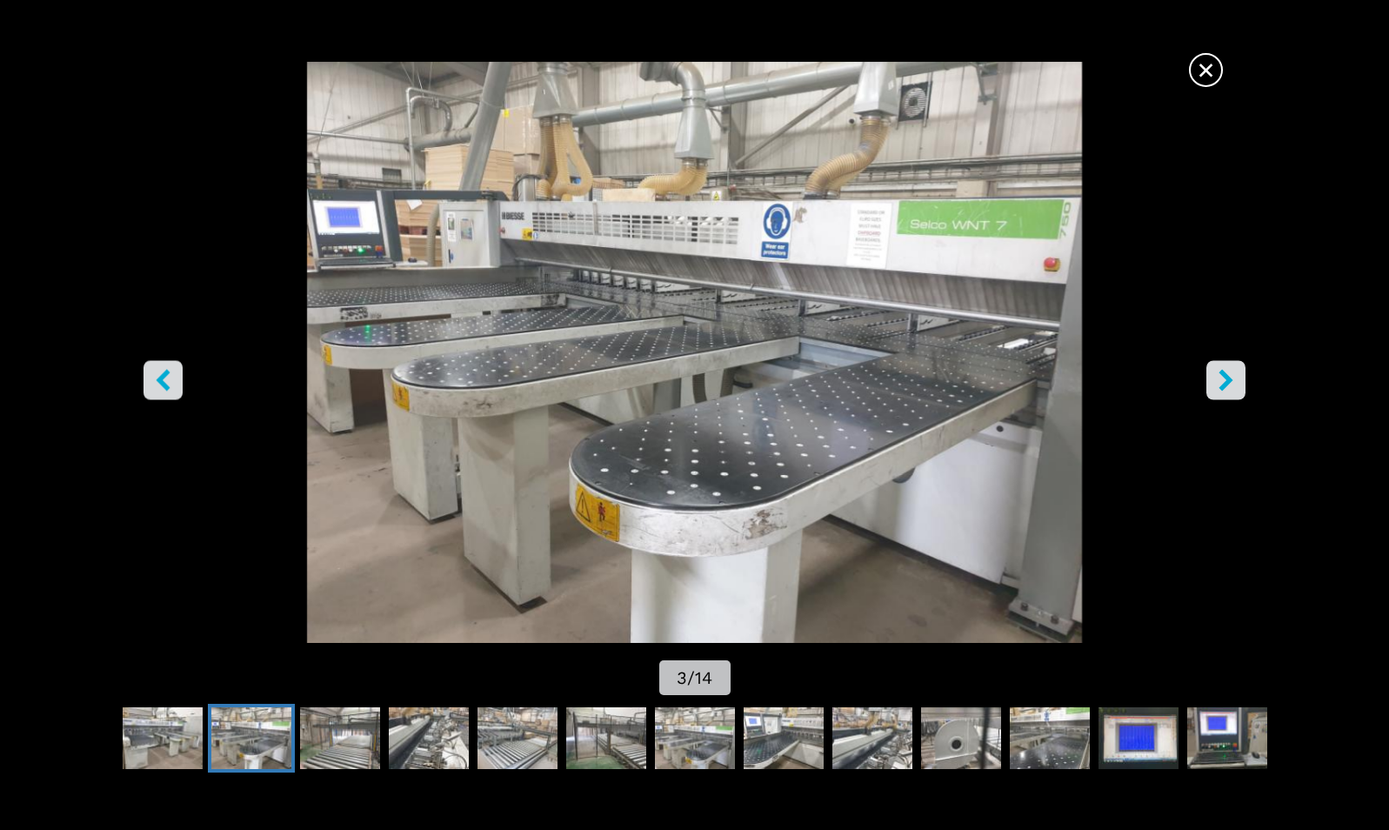
drag, startPoint x: 308, startPoint y: 779, endPoint x: 313, endPoint y: 769, distance: 11.7
click at [313, 769] on div "× 3 / 14" at bounding box center [694, 415] width 1389 height 830
click at [318, 749] on img "Go to Slide 4" at bounding box center [340, 738] width 80 height 63
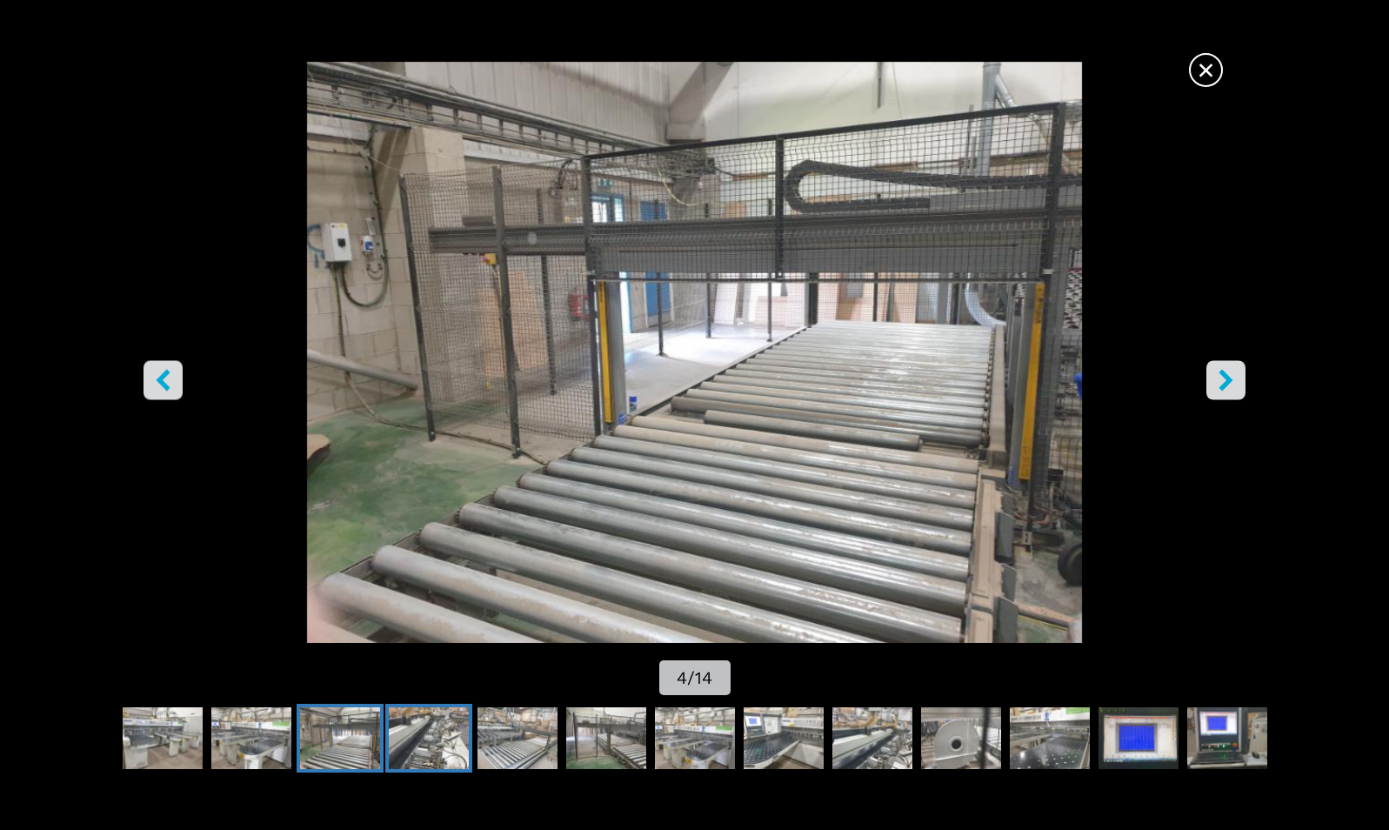
click at [407, 729] on img "Go to Slide 5" at bounding box center [429, 738] width 80 height 63
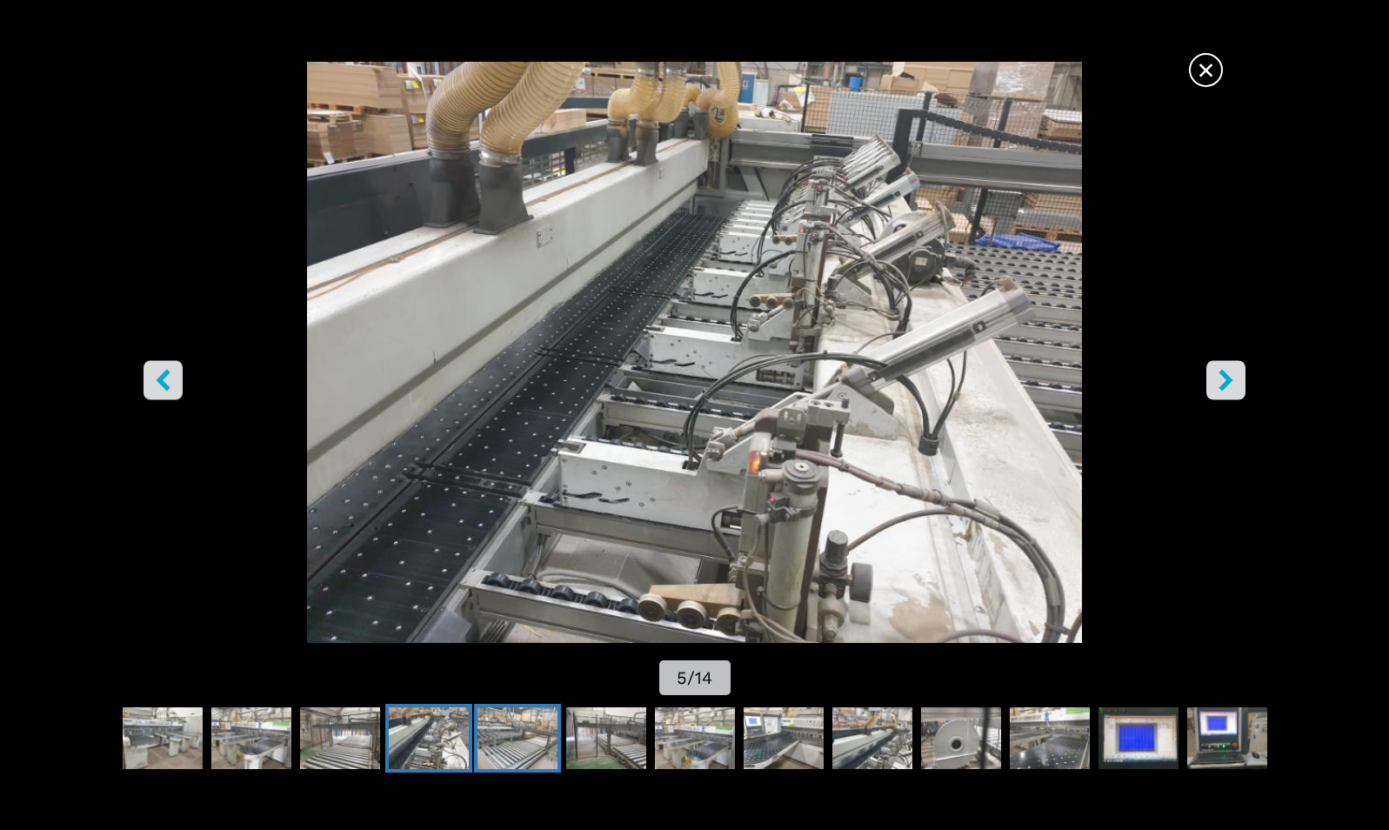
click at [500, 729] on img "Go to Slide 6" at bounding box center [518, 738] width 80 height 63
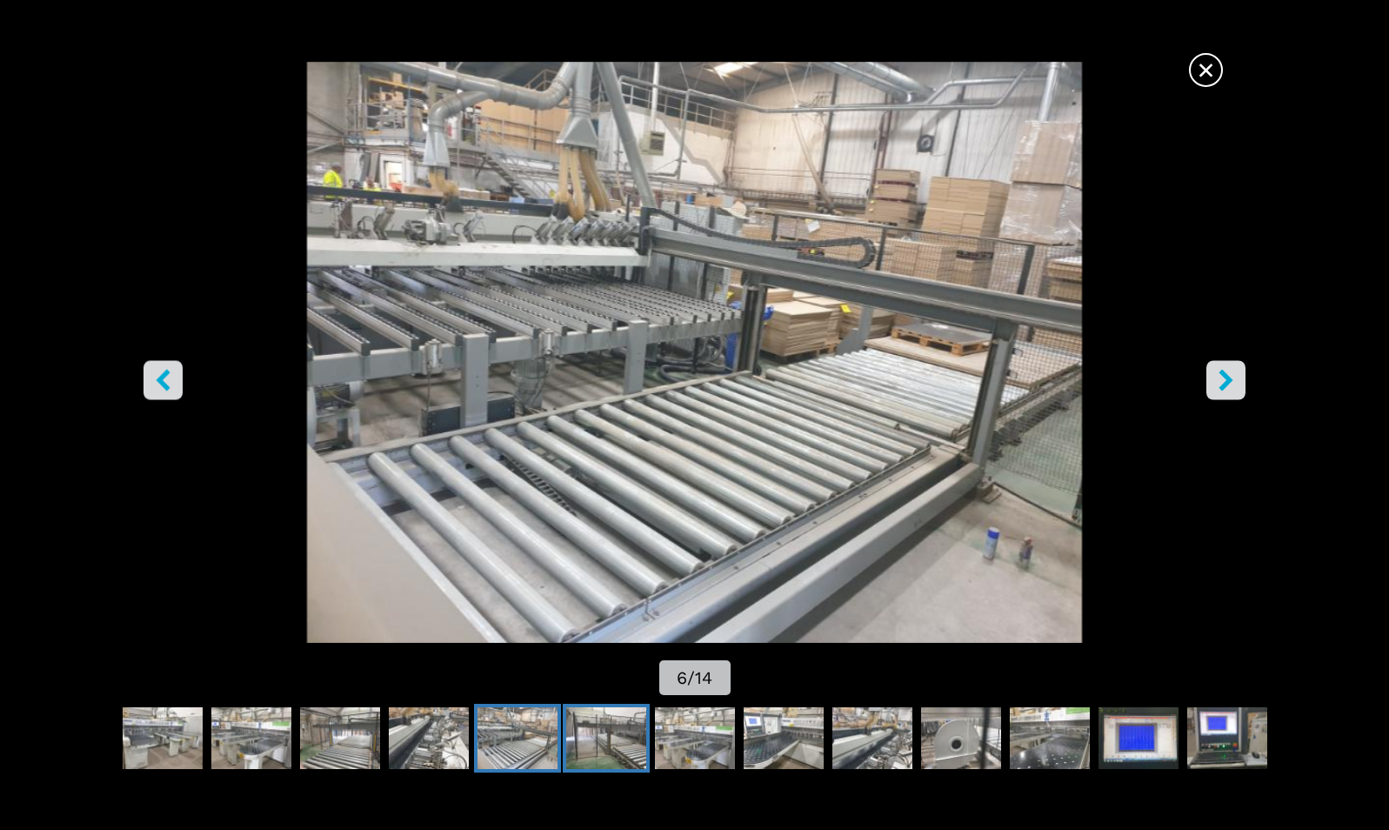
click at [565, 721] on button "Go to Slide 7" at bounding box center [606, 739] width 87 height 70
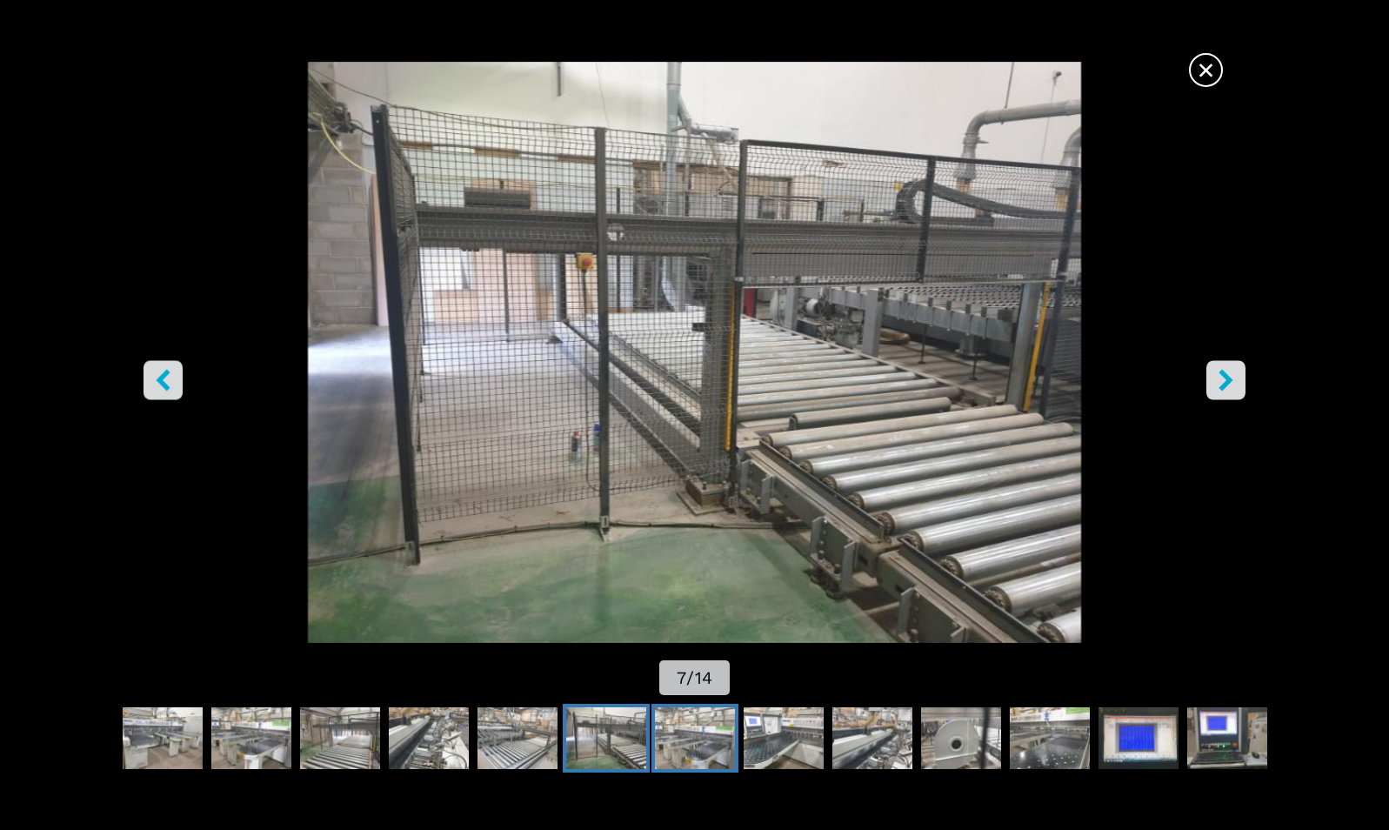
click at [679, 729] on img "Go to Slide 8" at bounding box center [695, 738] width 80 height 63
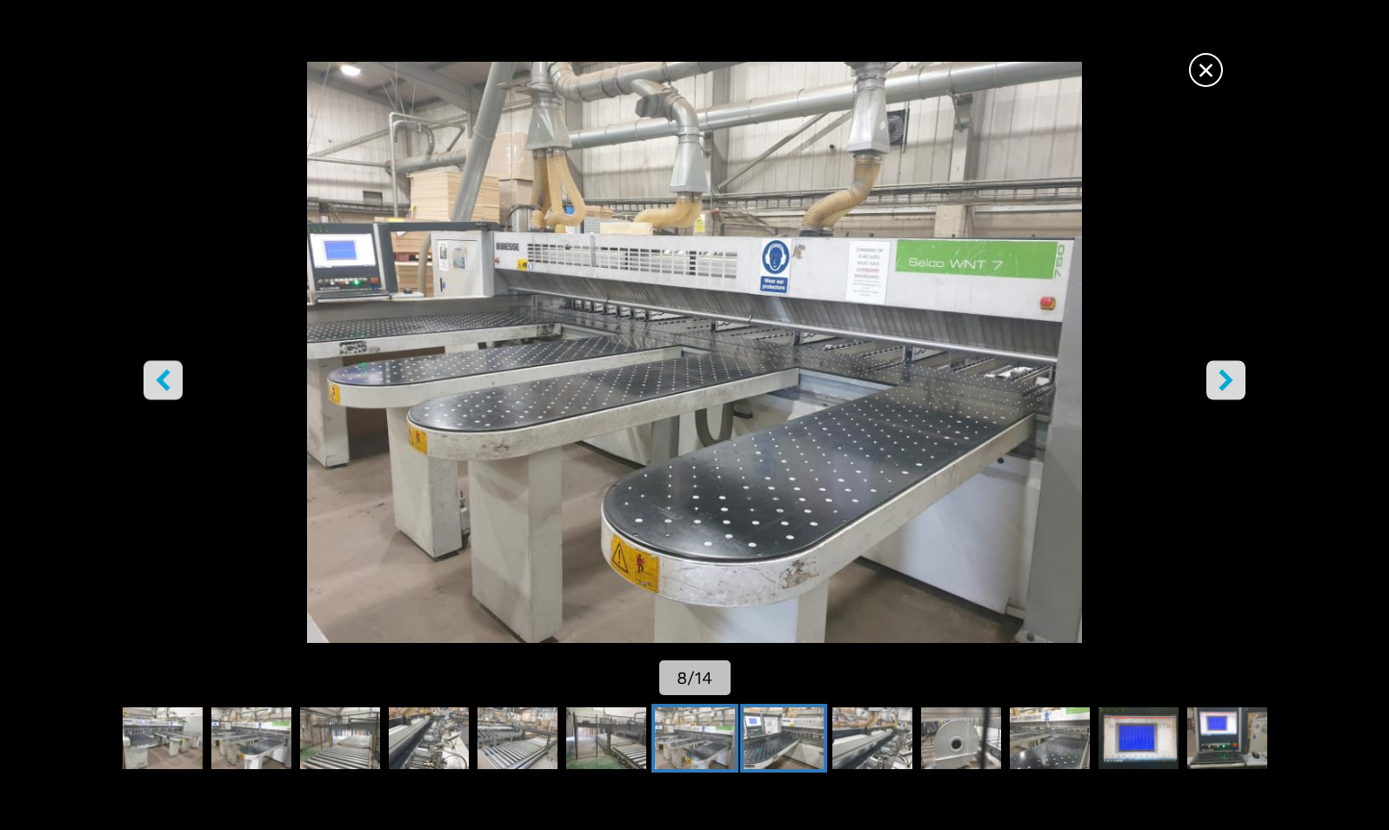
click at [781, 743] on img "Go to Slide 9" at bounding box center [784, 738] width 80 height 63
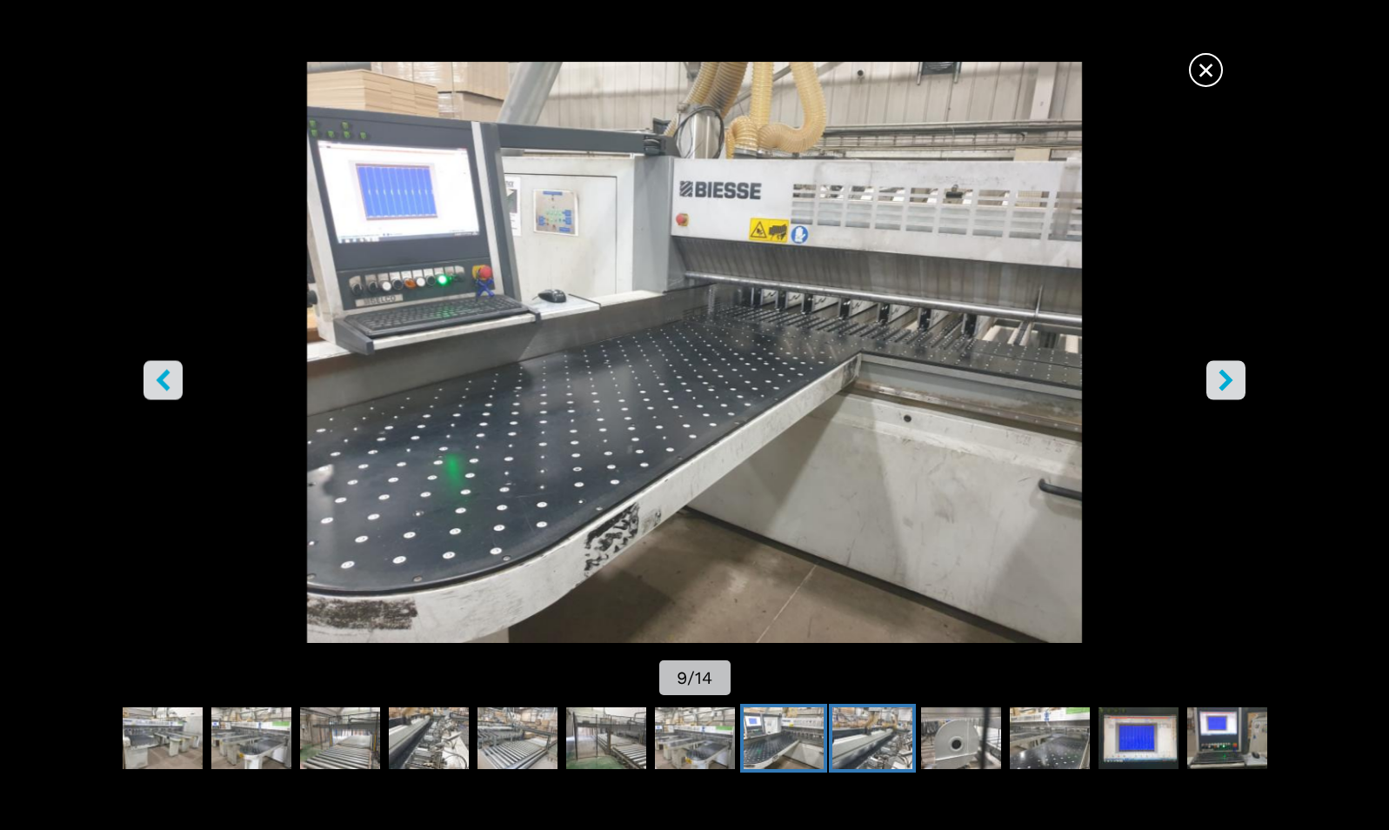
click at [843, 728] on img "Go to Slide 10" at bounding box center [872, 738] width 80 height 63
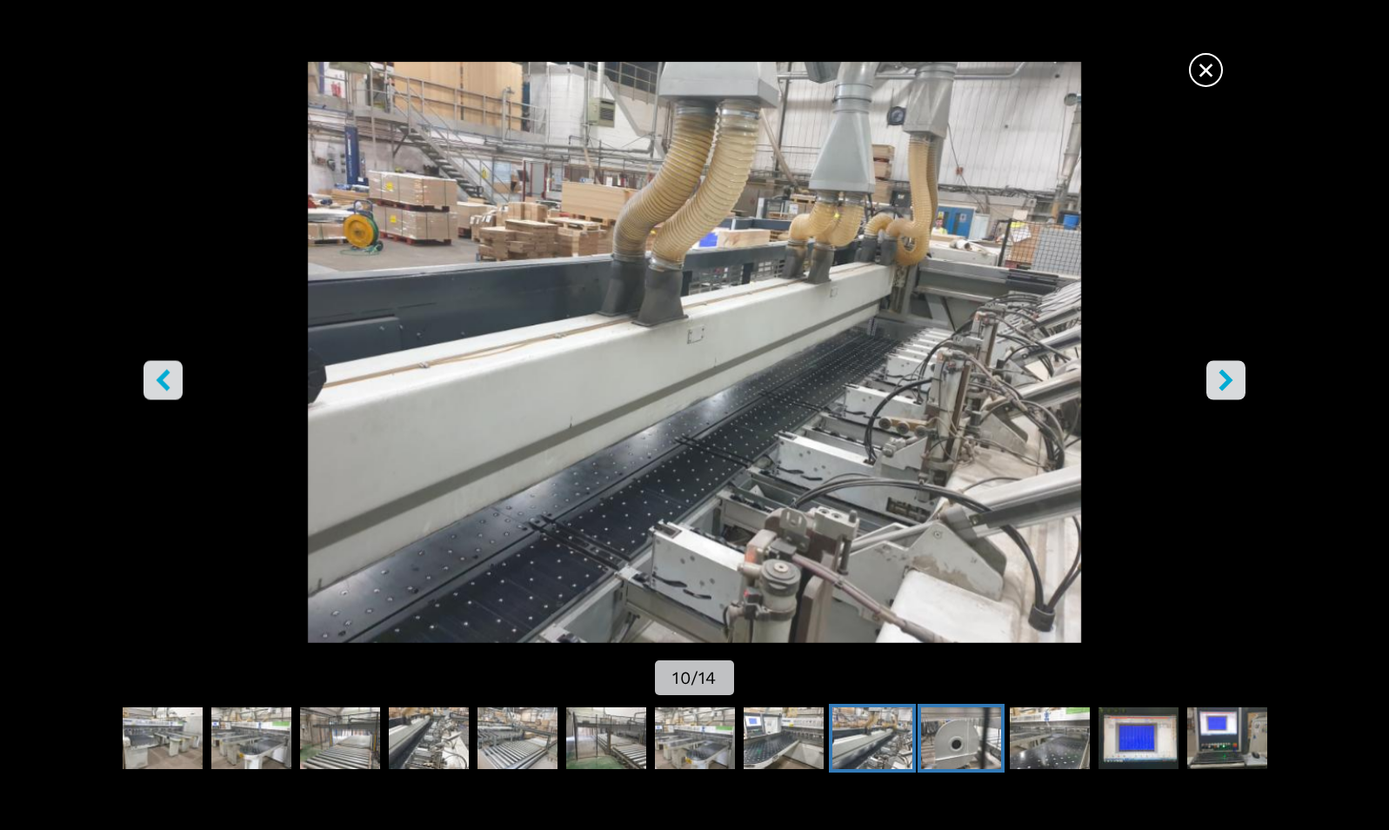
click at [942, 745] on img "Go to Slide 11" at bounding box center [961, 738] width 80 height 63
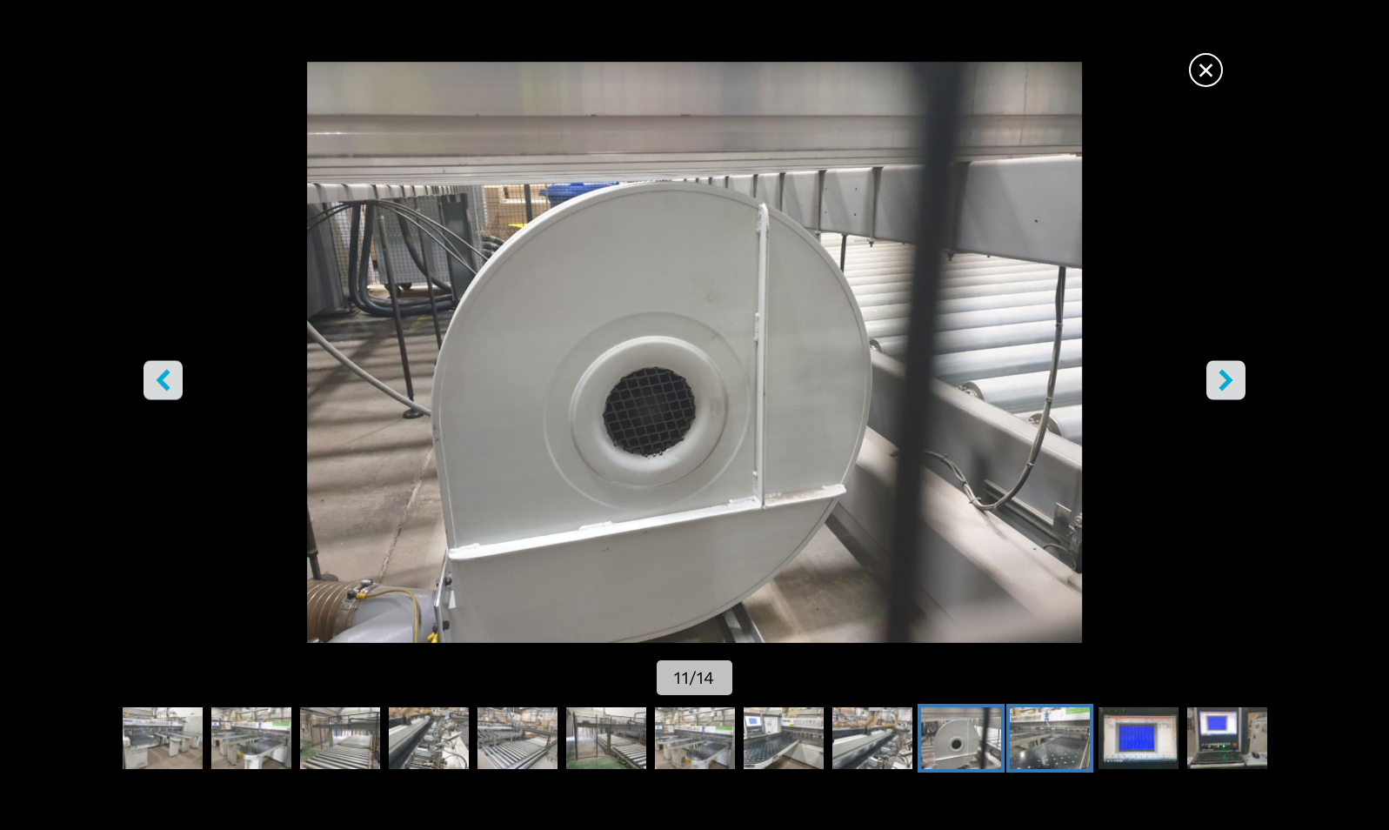
click at [1065, 748] on img "Go to Slide 12" at bounding box center [1050, 738] width 80 height 63
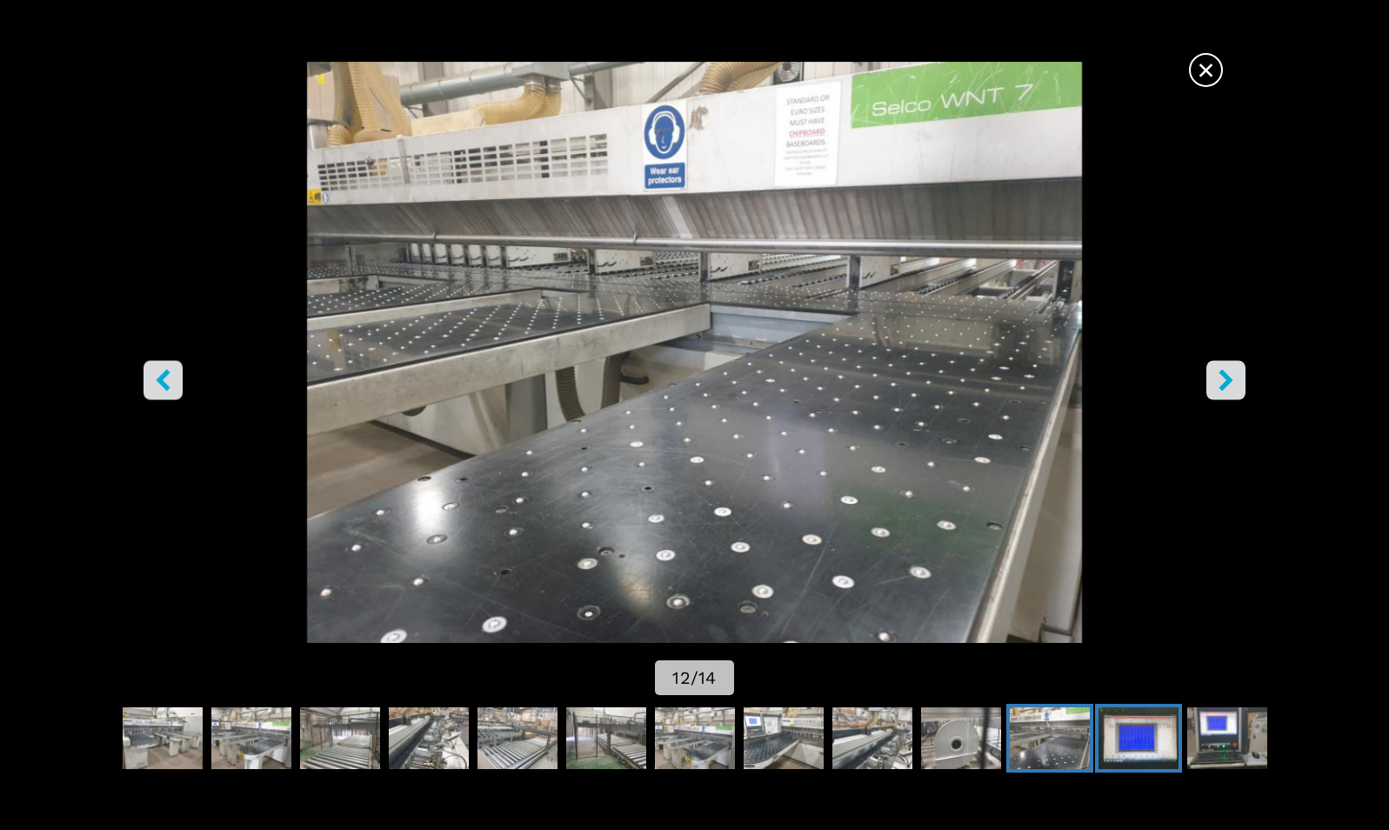
click at [1151, 744] on img "Go to Slide 13" at bounding box center [1139, 738] width 80 height 63
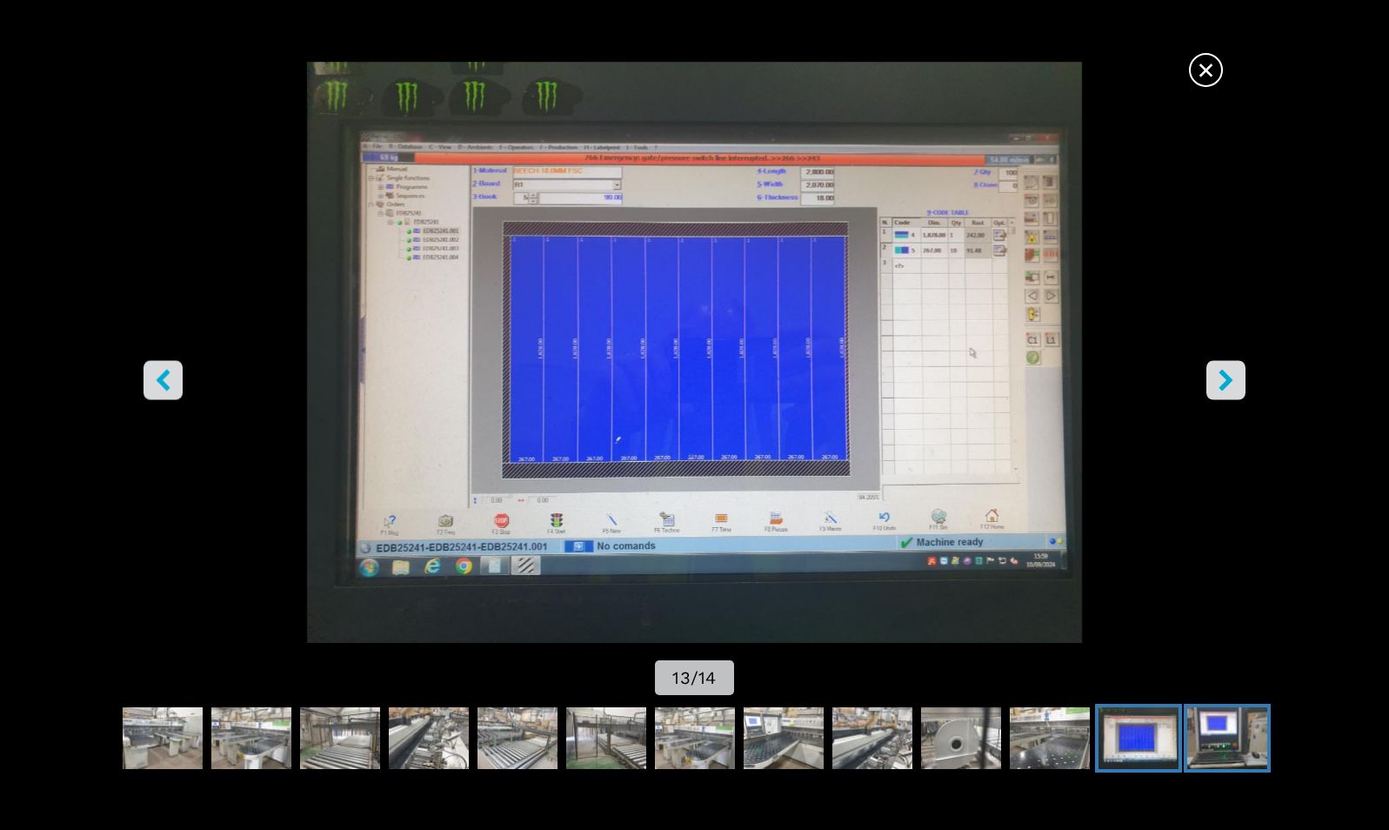
click at [1203, 744] on img "Go to Slide 14" at bounding box center [1227, 738] width 80 height 63
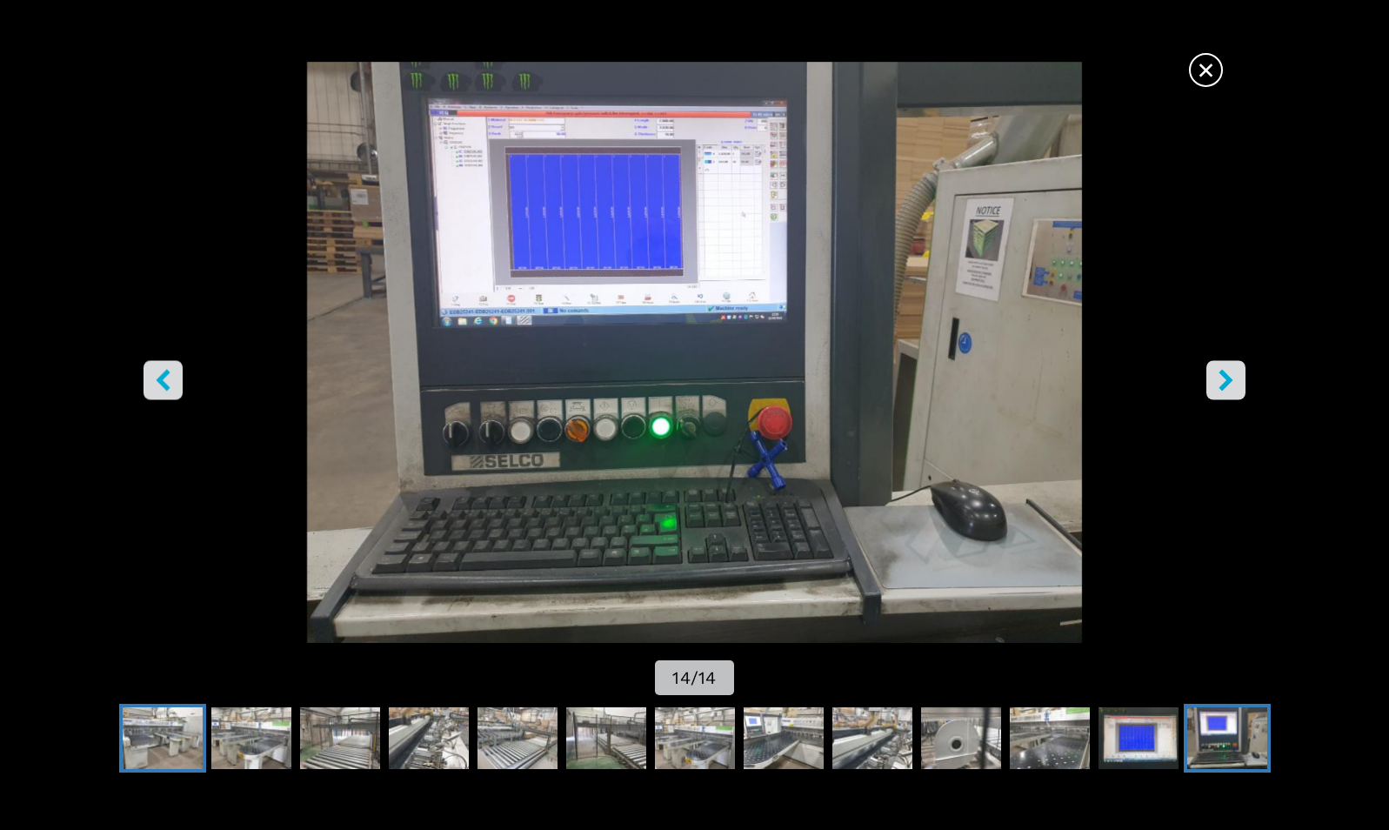
click at [173, 740] on img "Go to Slide 2" at bounding box center [163, 738] width 80 height 63
